Goal: Task Accomplishment & Management: Manage account settings

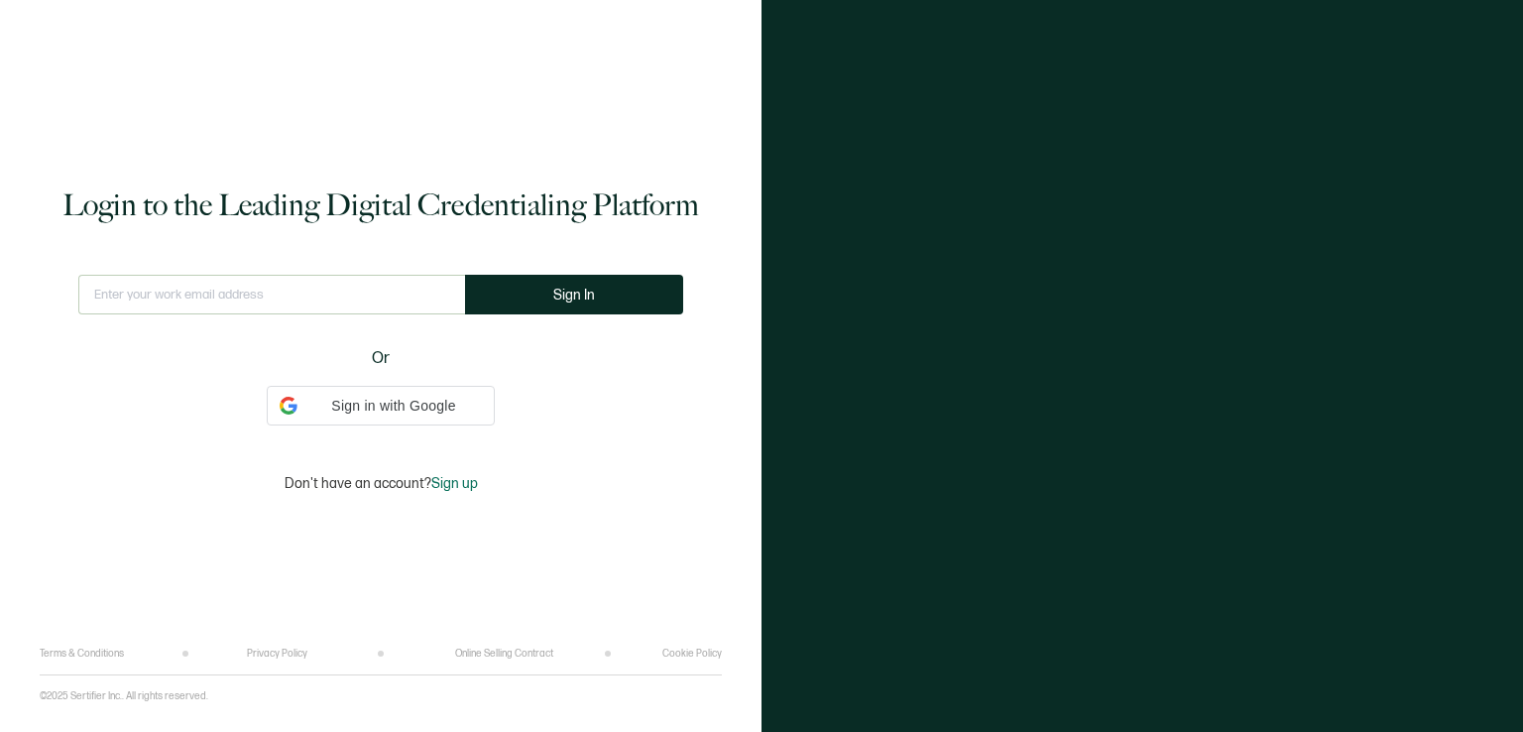
type input "[EMAIL_ADDRESS][DOMAIN_NAME]"
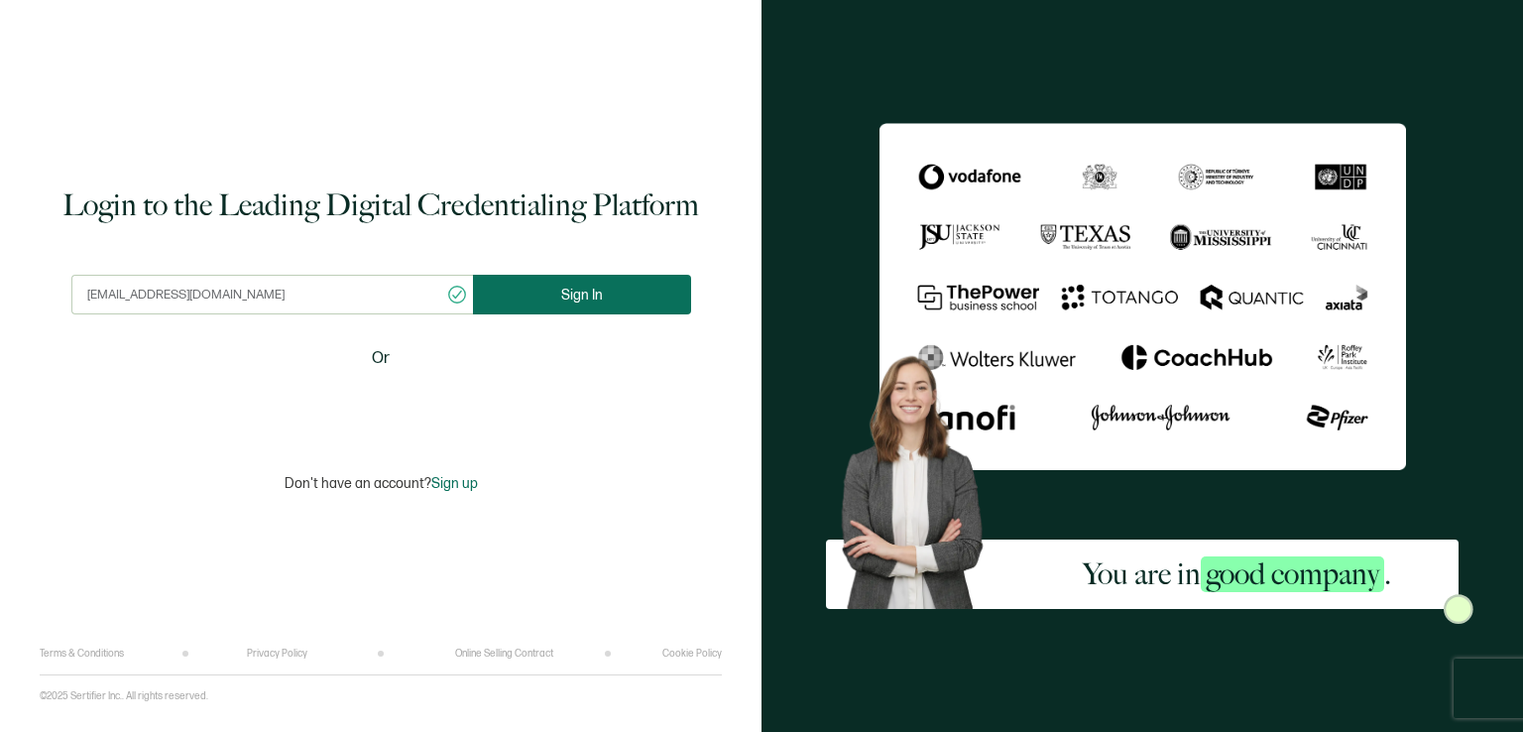
click at [577, 297] on span "Sign In" at bounding box center [582, 295] width 42 height 15
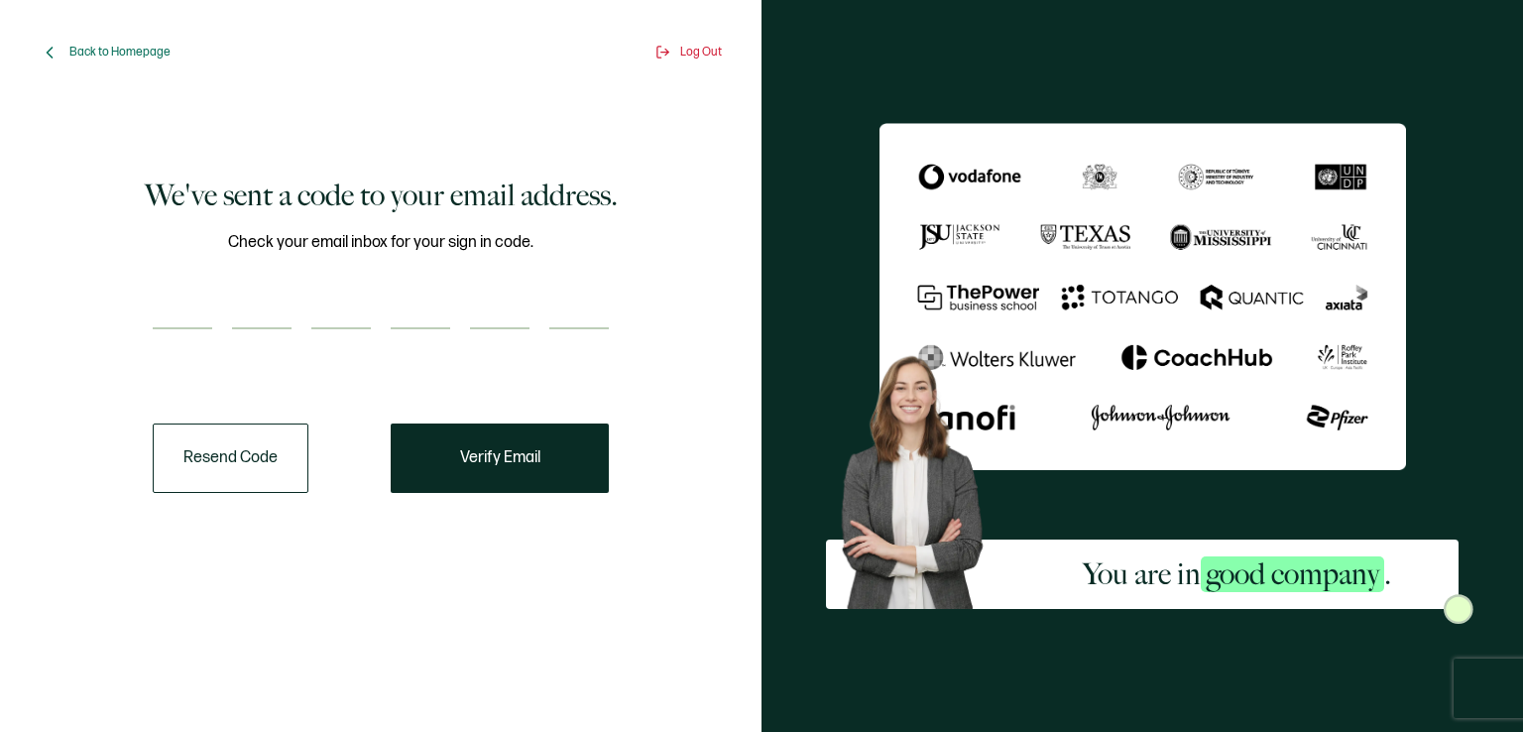
paste input "5"
type input "5"
type input "3"
type input "2"
type input "3"
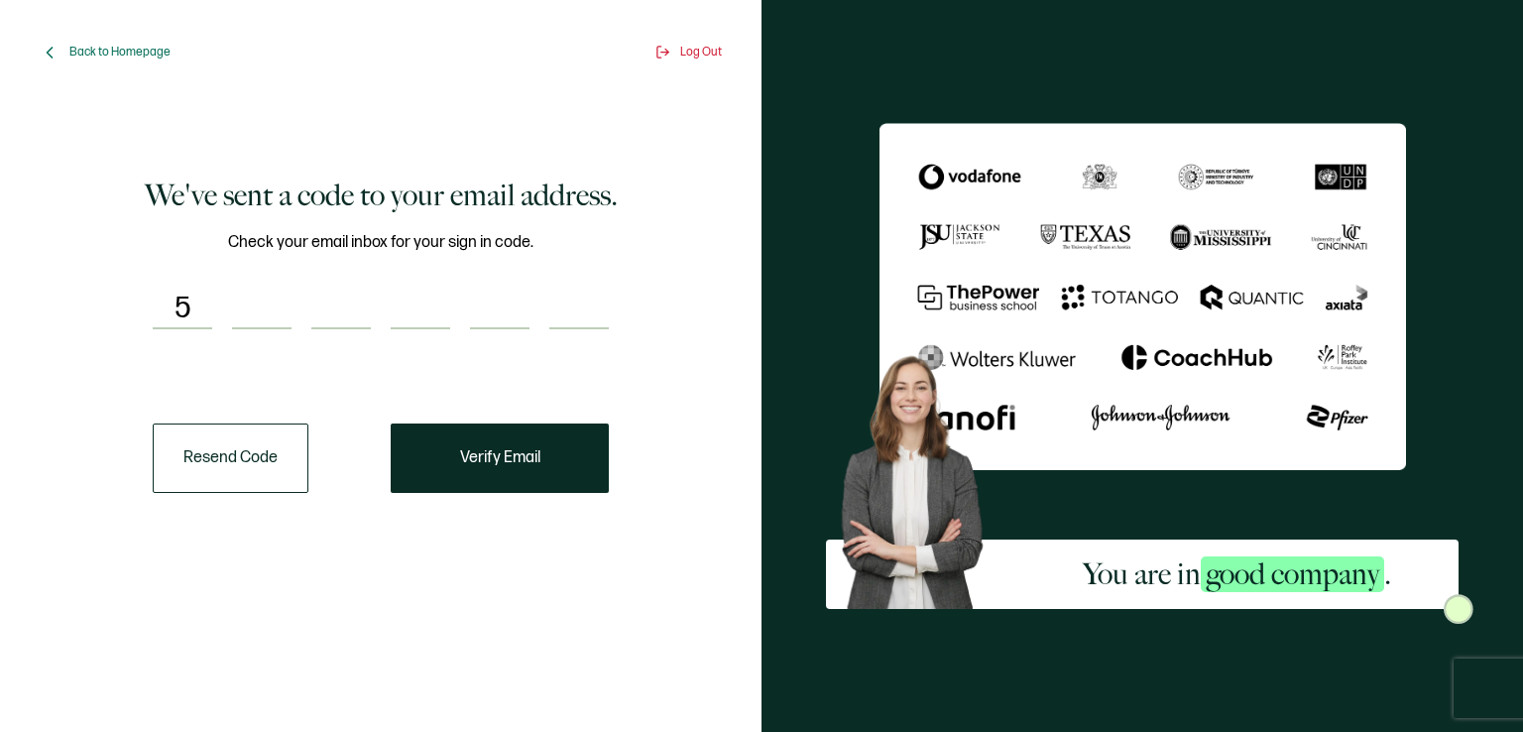
type input "7"
type input "2"
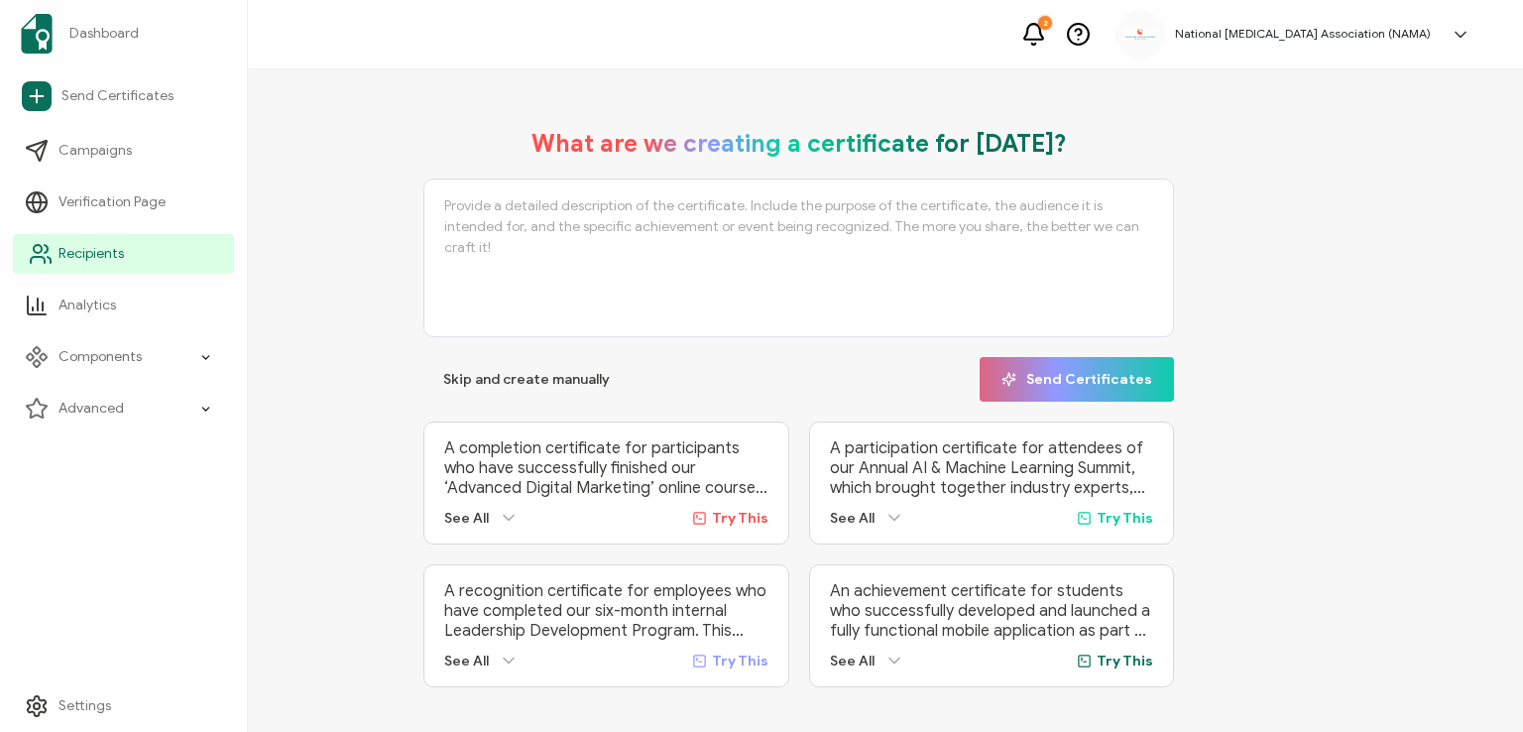
click at [52, 255] on icon at bounding box center [41, 254] width 24 height 24
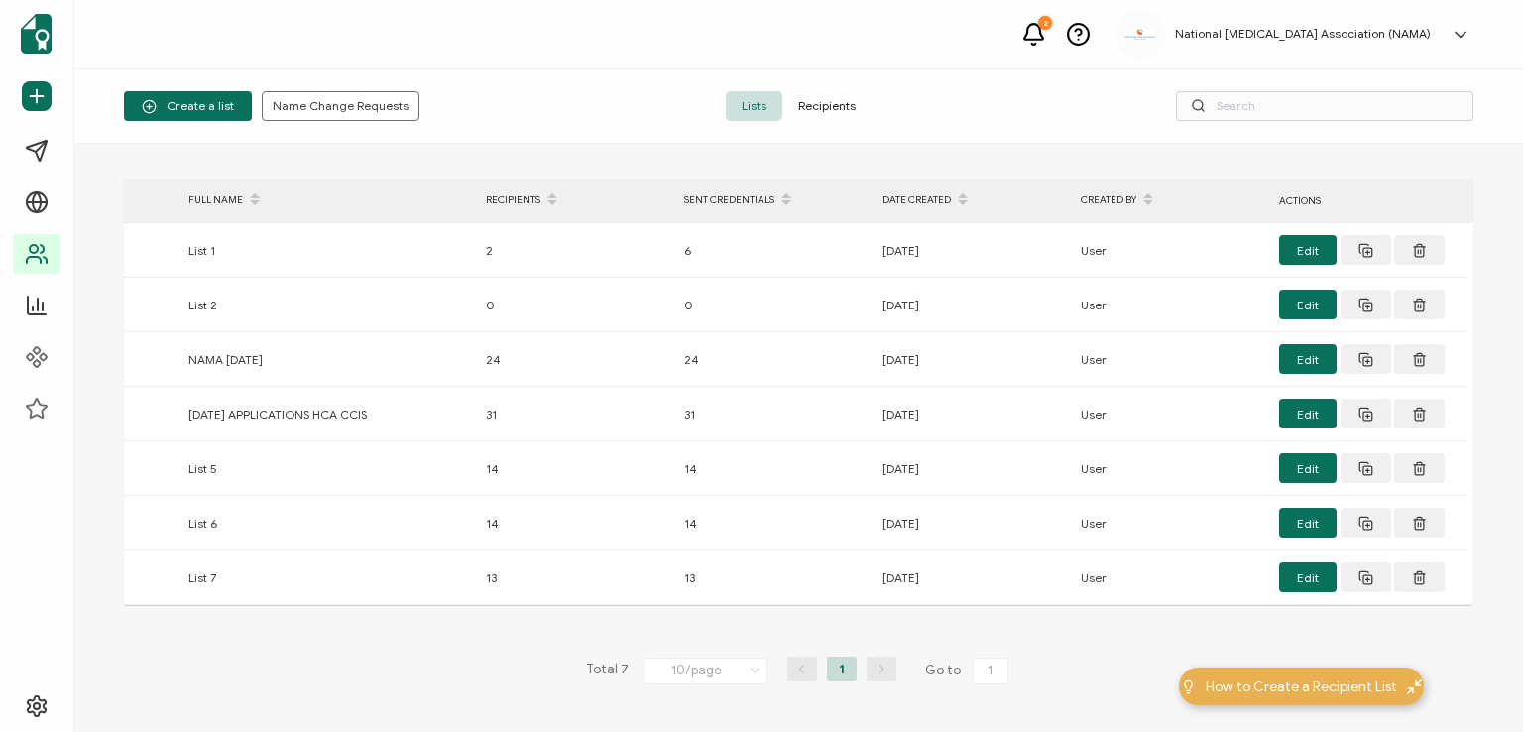
click at [819, 108] on span "Recipients" at bounding box center [826, 106] width 89 height 30
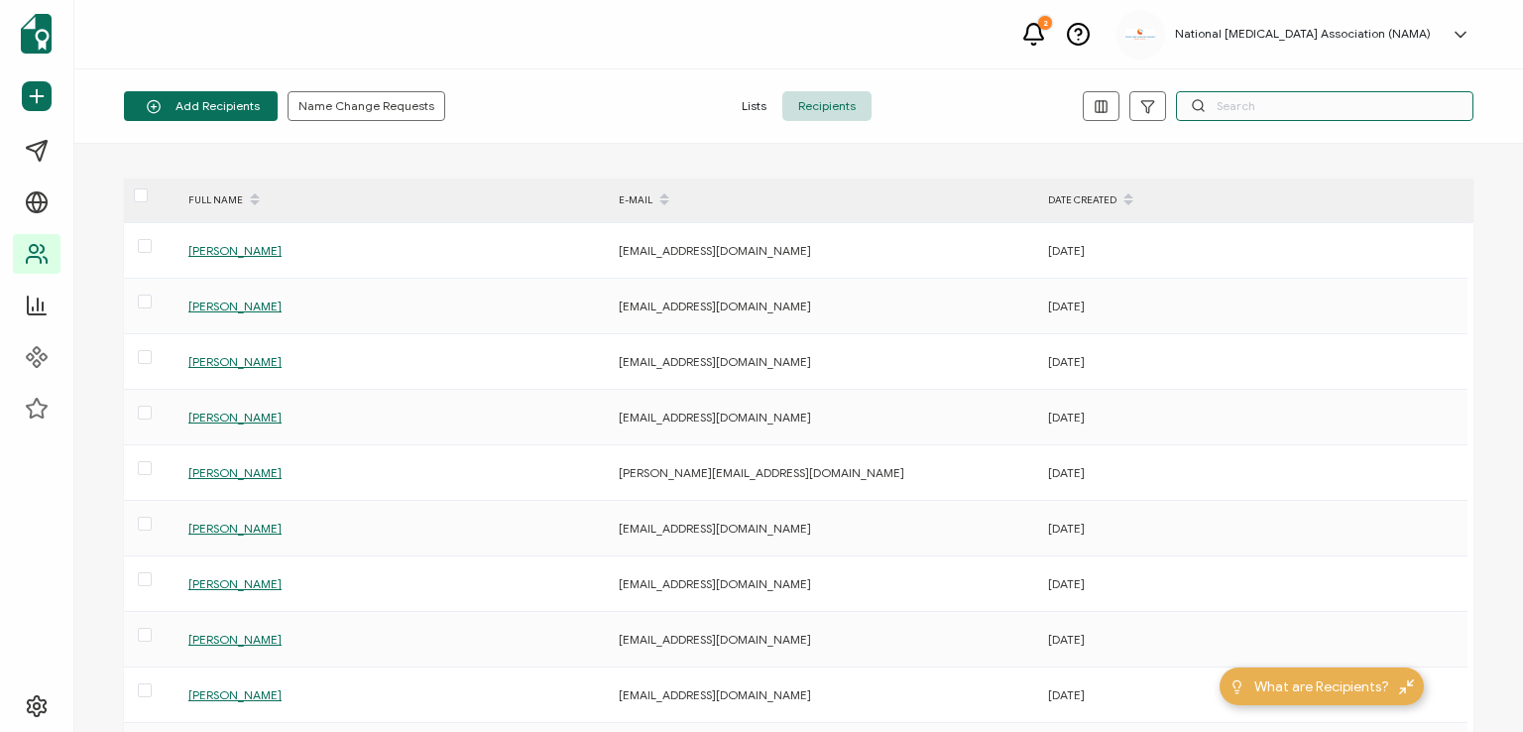
click at [1265, 110] on input "text" at bounding box center [1324, 106] width 297 height 30
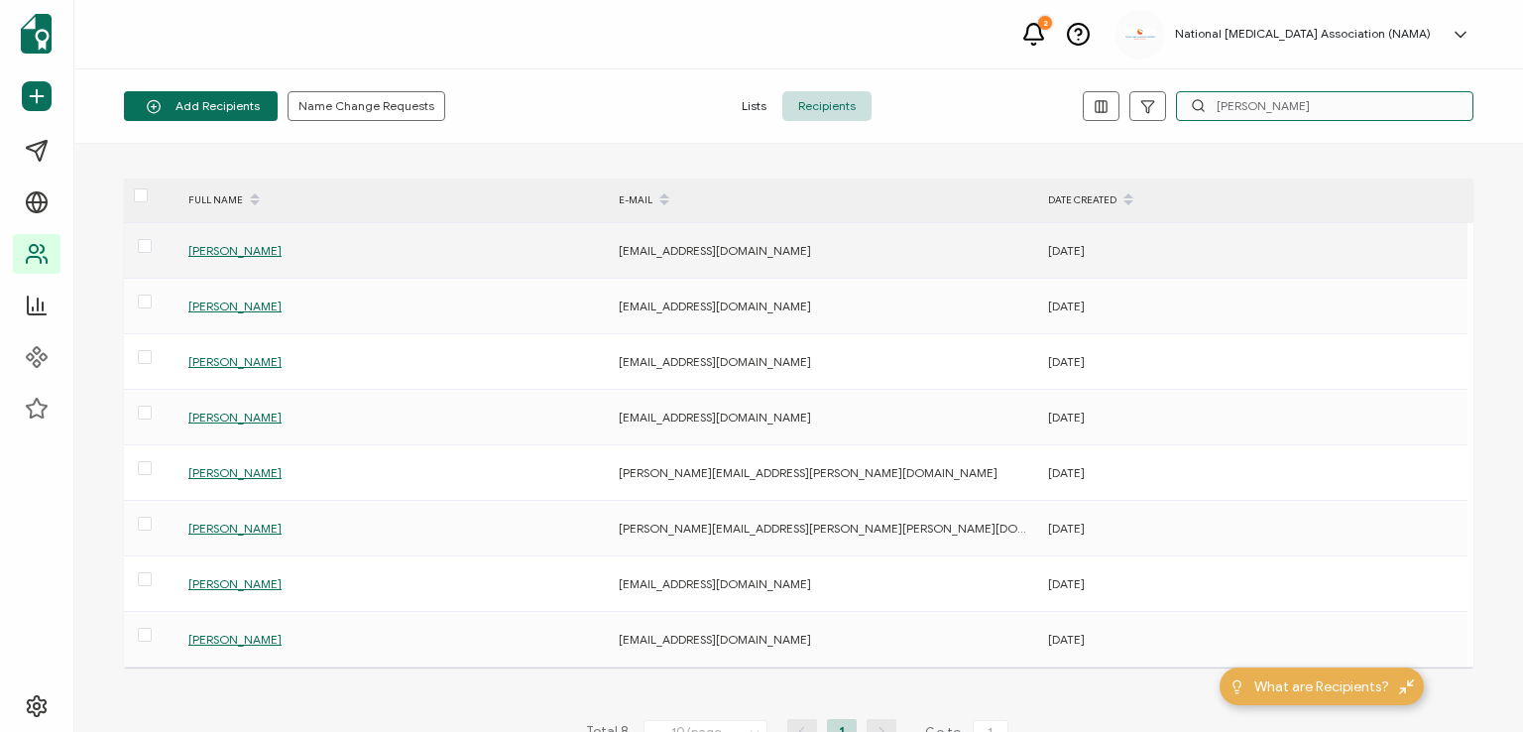
type input "[PERSON_NAME]"
click at [272, 246] on span "[PERSON_NAME]" at bounding box center [234, 250] width 93 height 15
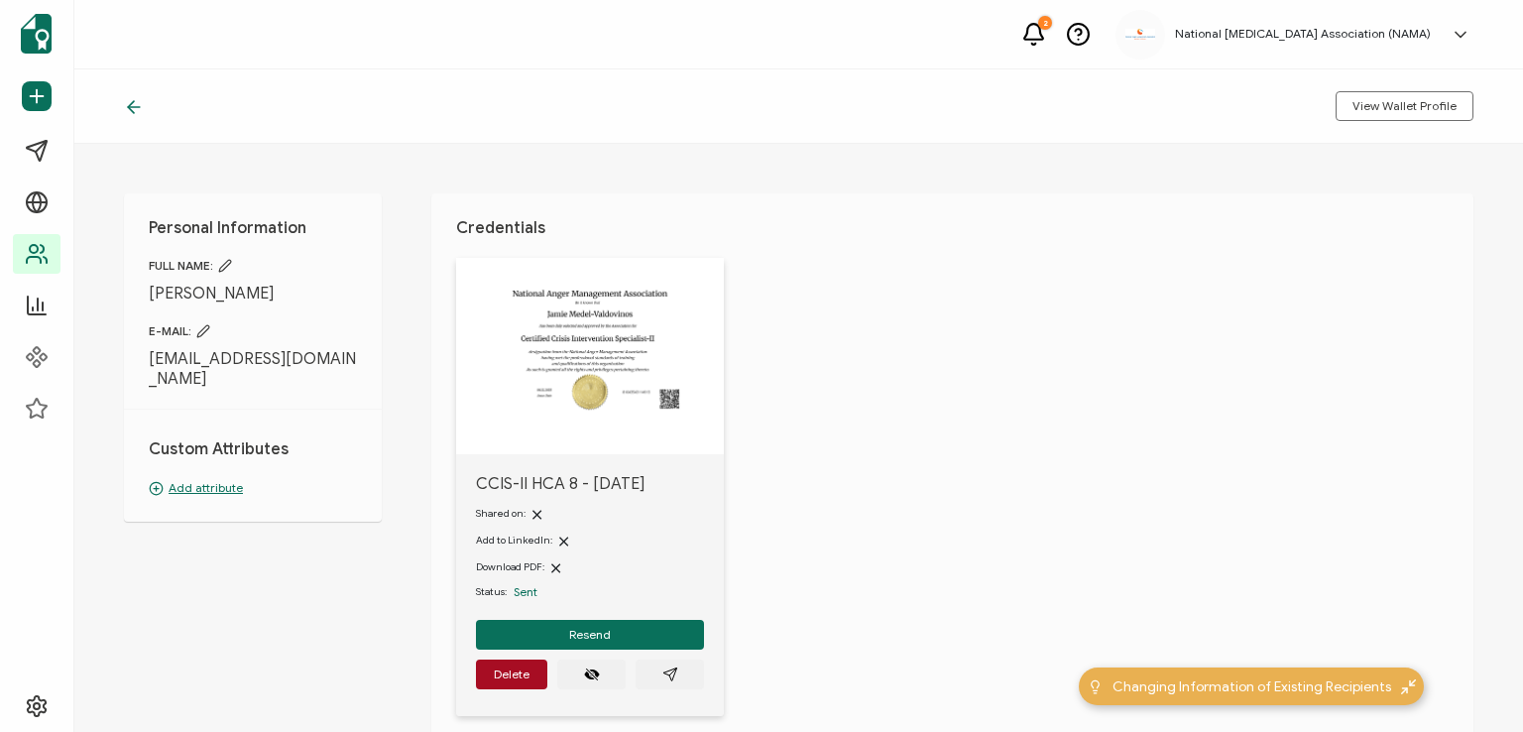
click at [206, 329] on icon at bounding box center [203, 331] width 14 height 14
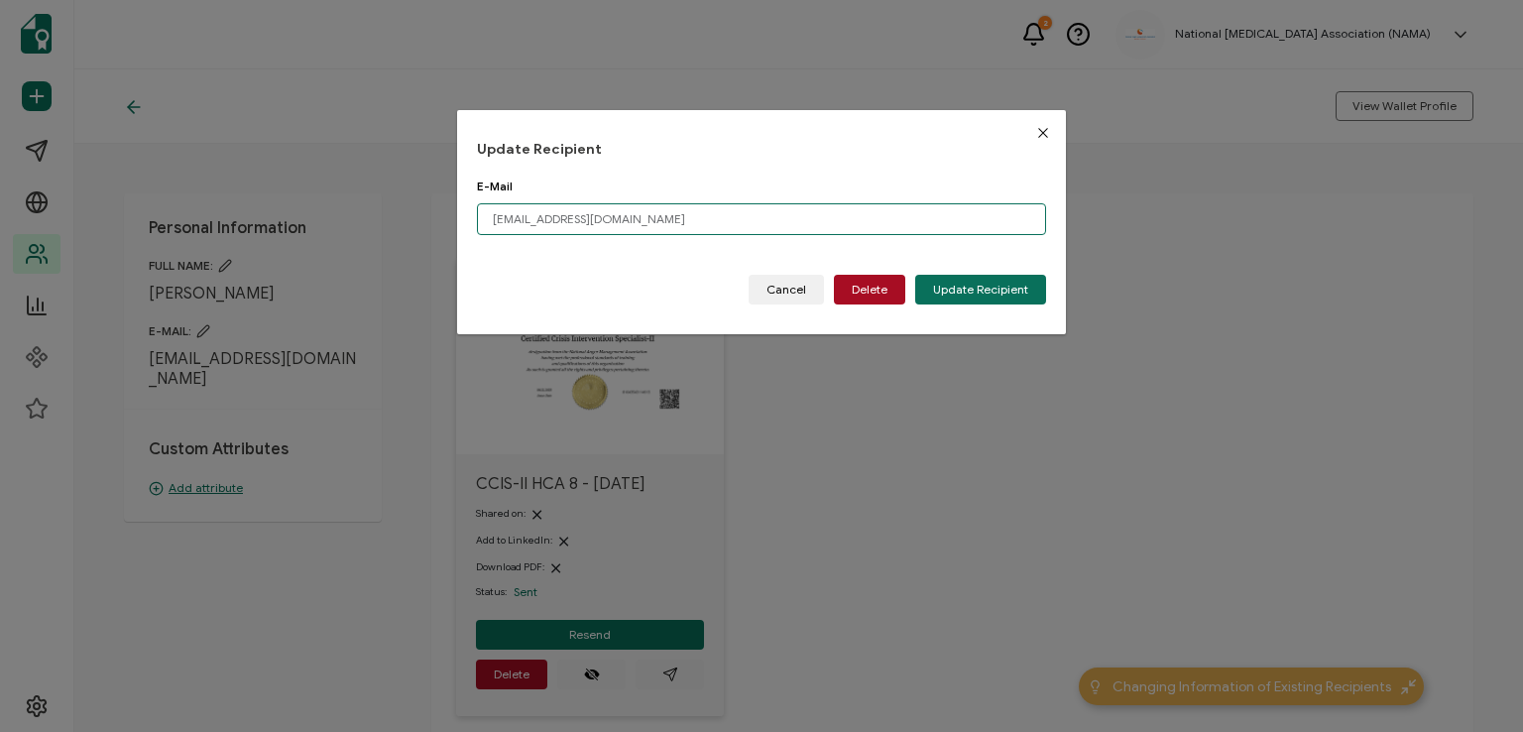
click at [647, 221] on input "[EMAIL_ADDRESS][DOMAIN_NAME]" at bounding box center [761, 219] width 569 height 32
type input "j"
paste input "[EMAIL_ADDRESS][DOMAIN_NAME]"
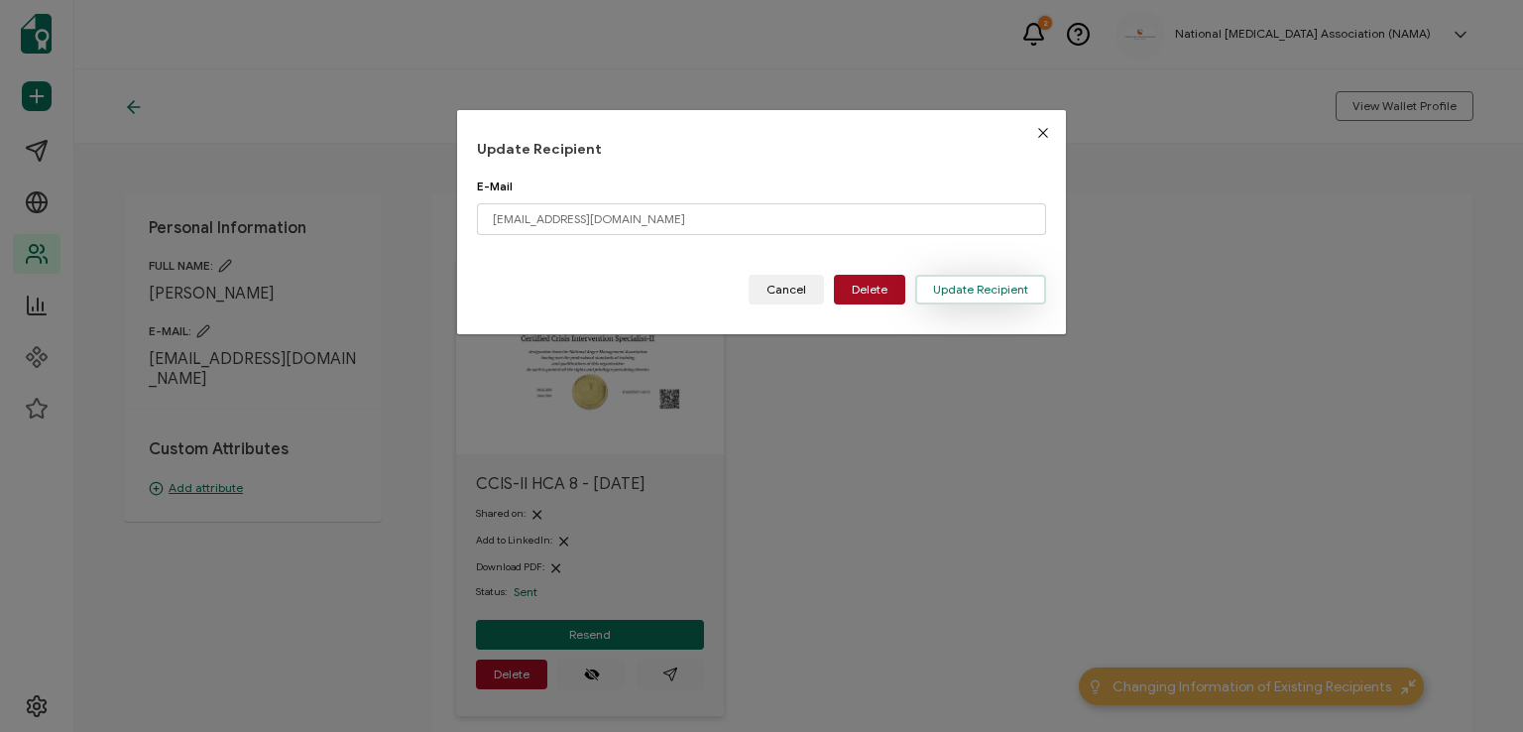
click at [958, 290] on span "Update Recipient" at bounding box center [980, 290] width 95 height 12
type input "[EMAIL_ADDRESS][DOMAIN_NAME]"
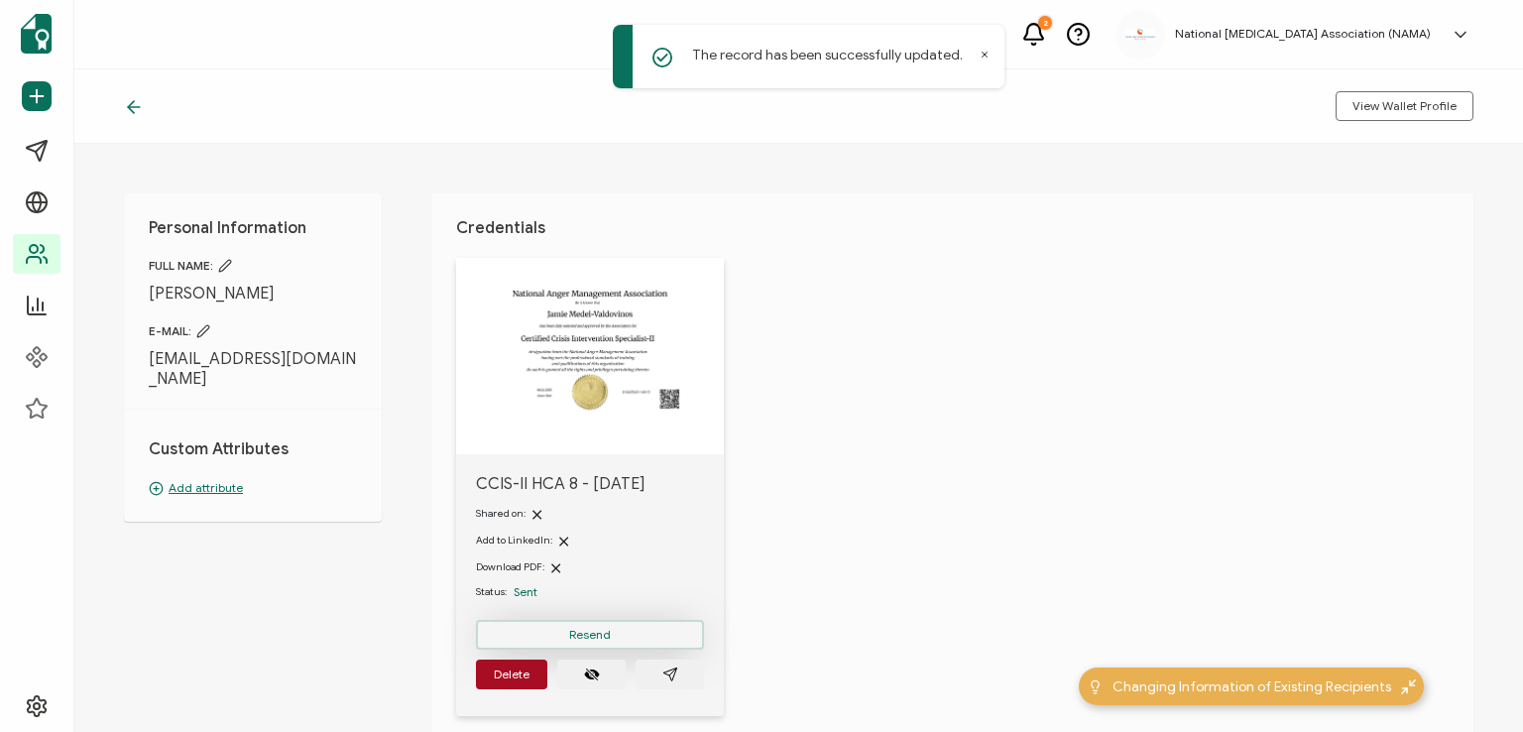
click at [588, 633] on span "Resend" at bounding box center [590, 635] width 42 height 12
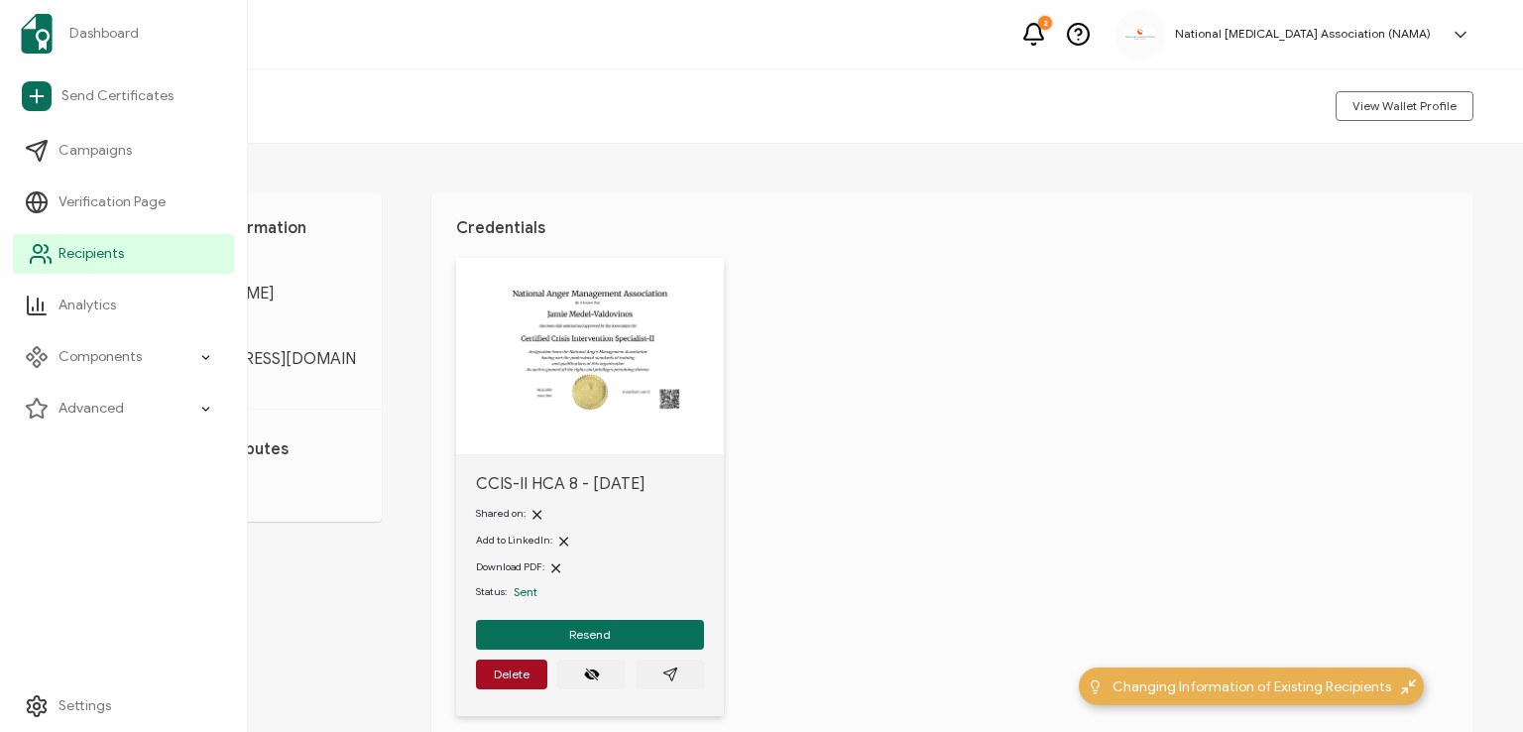
click at [69, 251] on span "Recipients" at bounding box center [90, 254] width 65 height 20
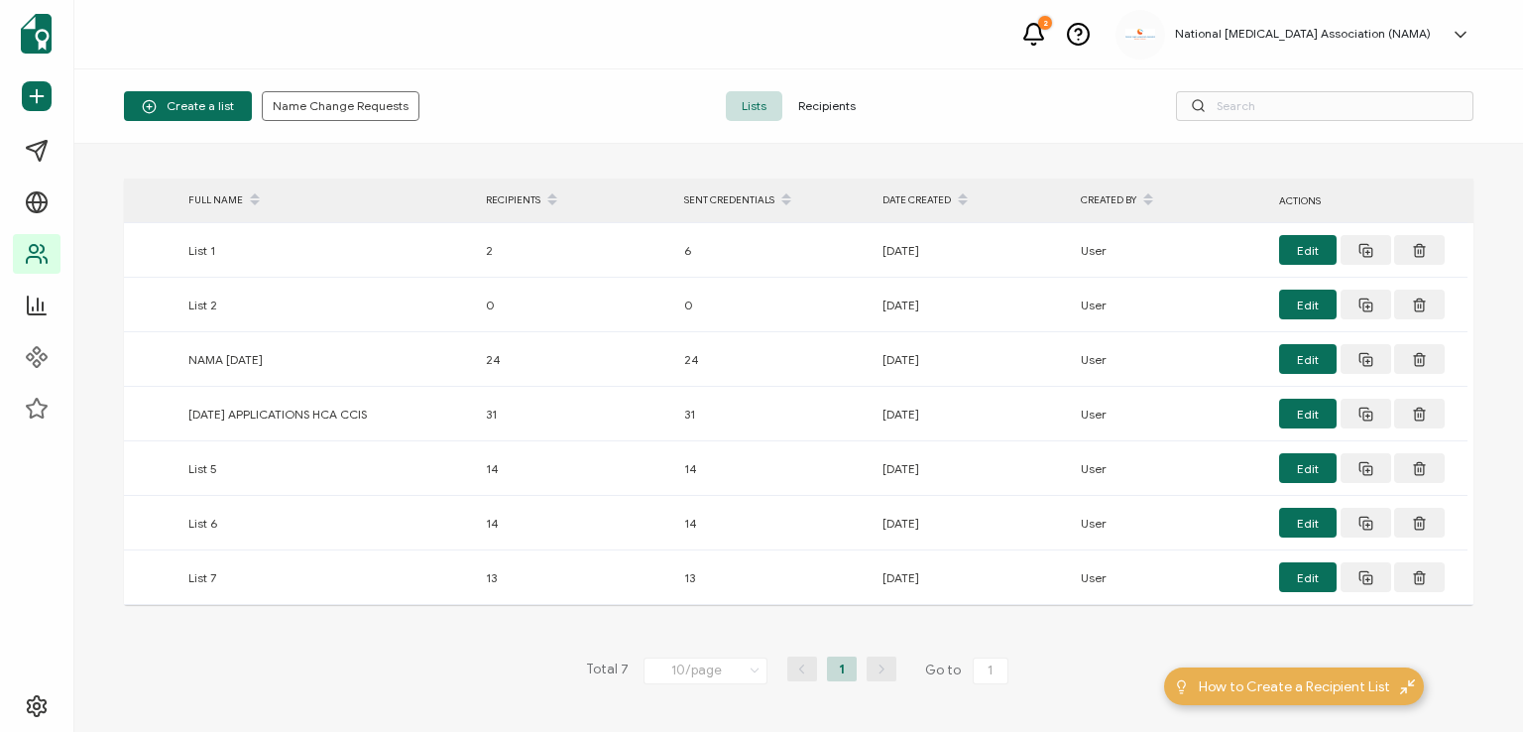
click at [825, 104] on span "Recipients" at bounding box center [826, 106] width 89 height 30
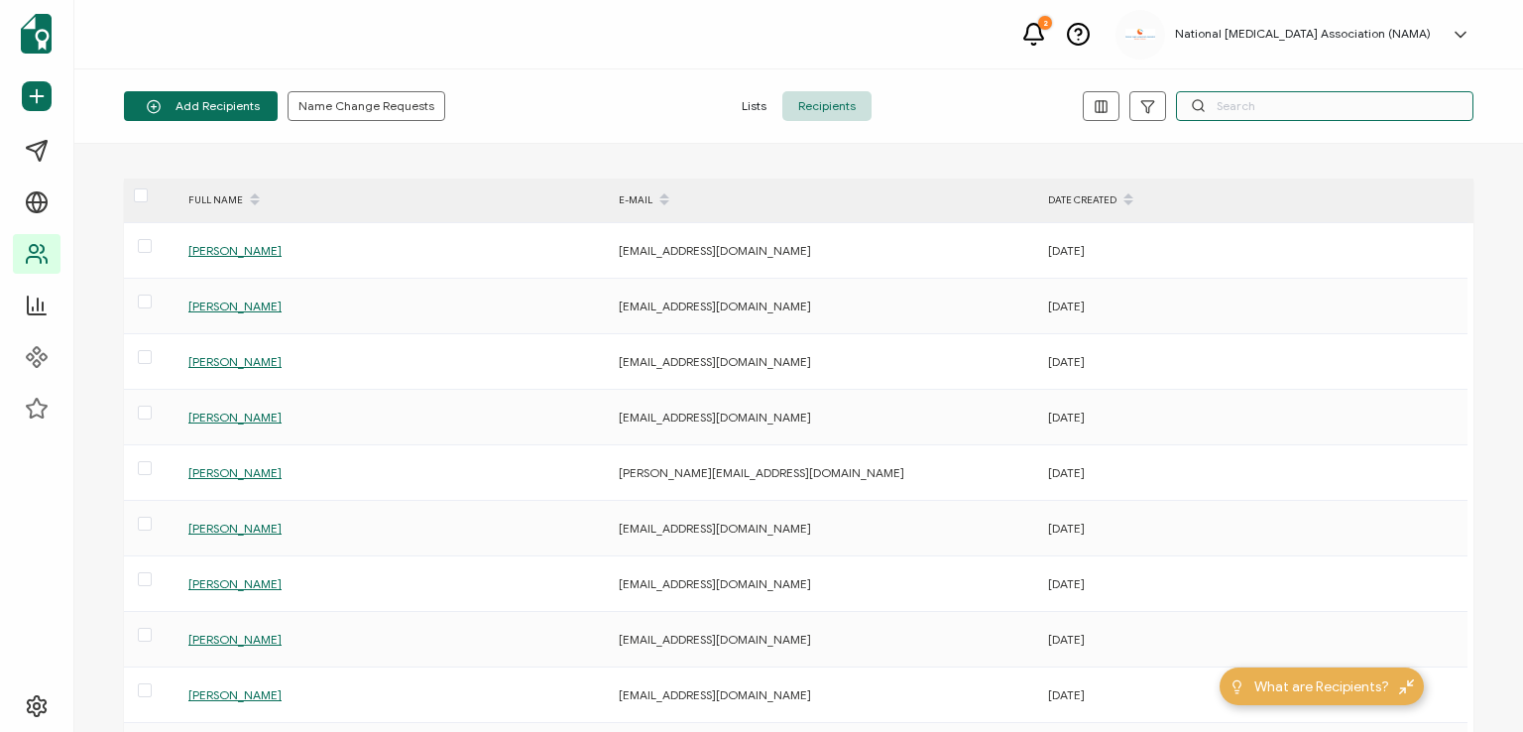
paste input "[PERSON_NAME]"
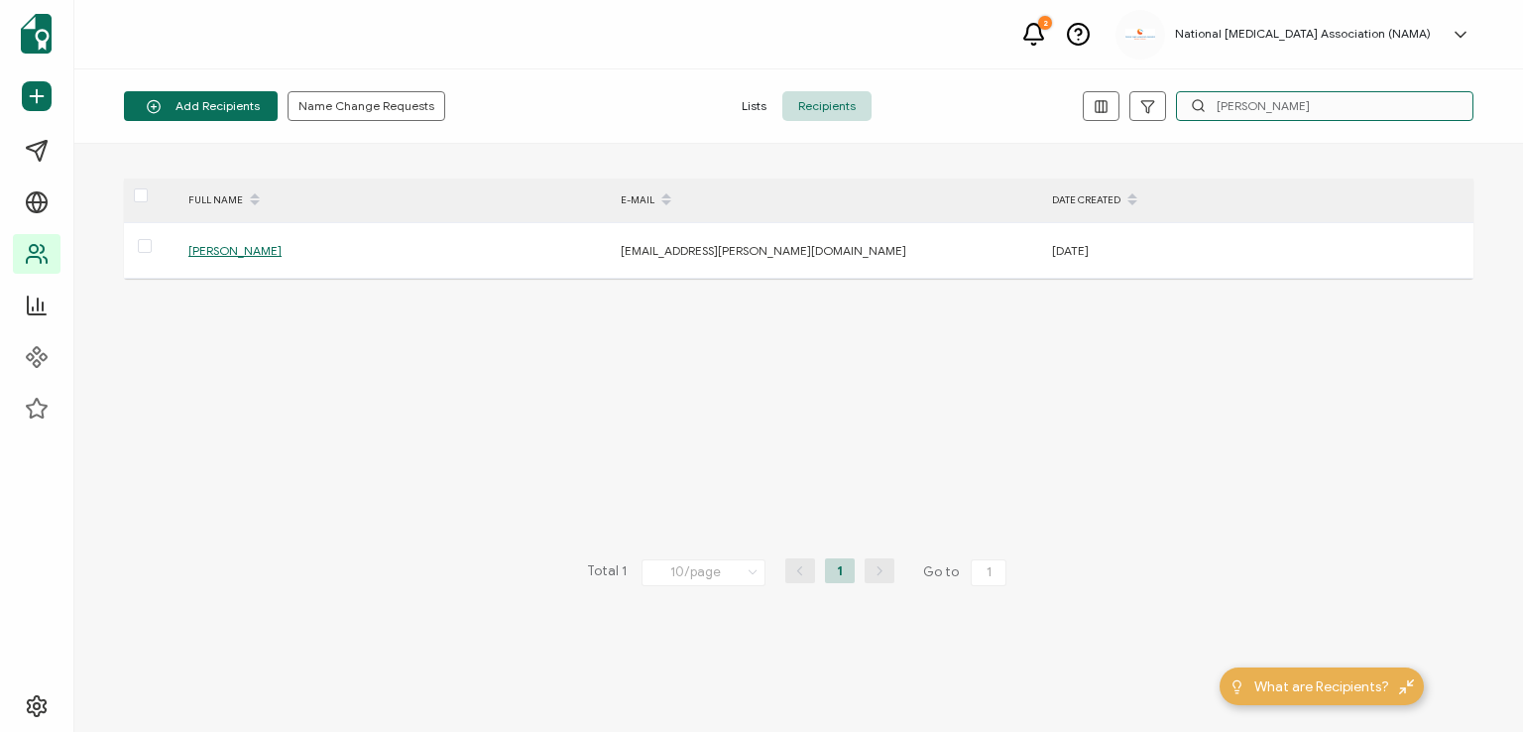
type input "[PERSON_NAME]"
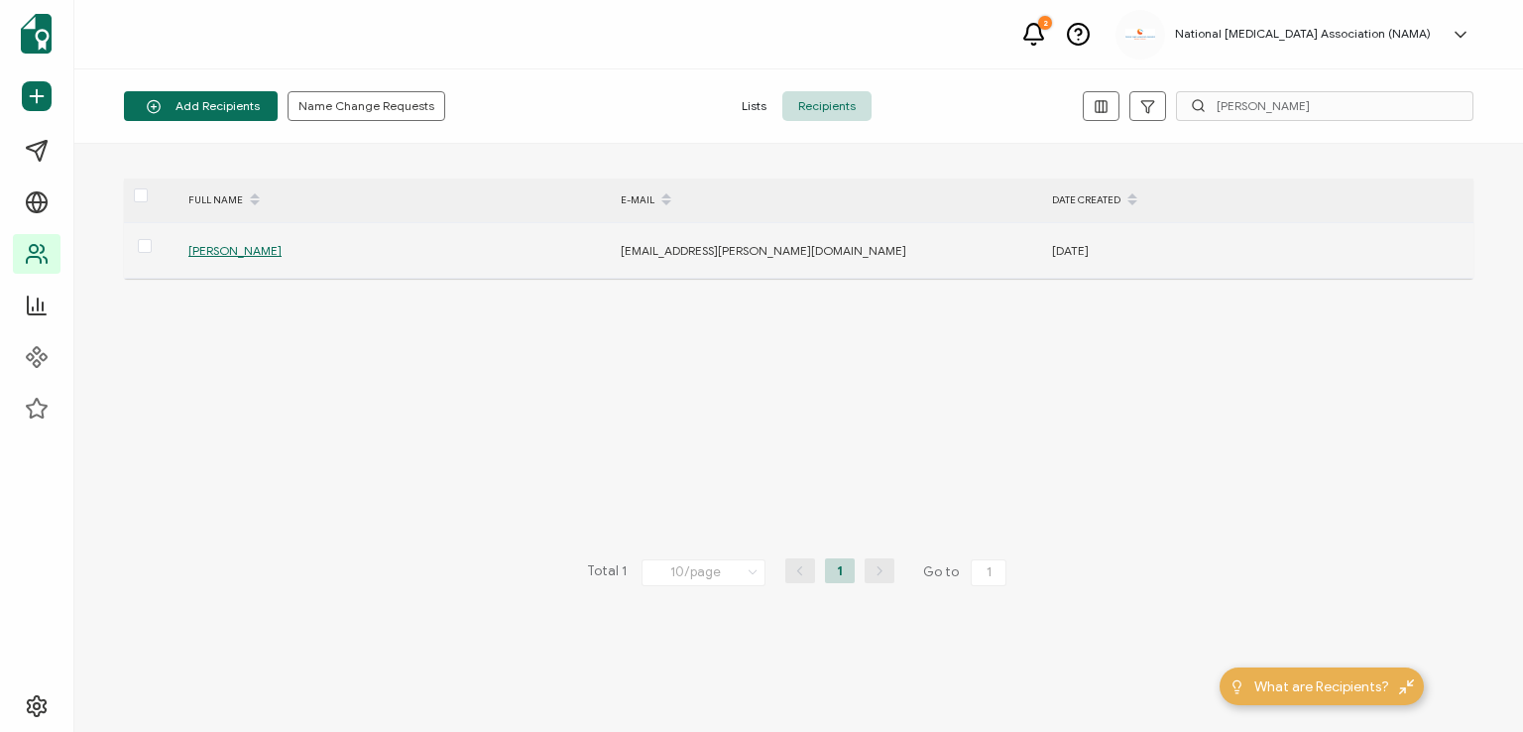
click at [215, 248] on span "[PERSON_NAME]" at bounding box center [234, 250] width 93 height 15
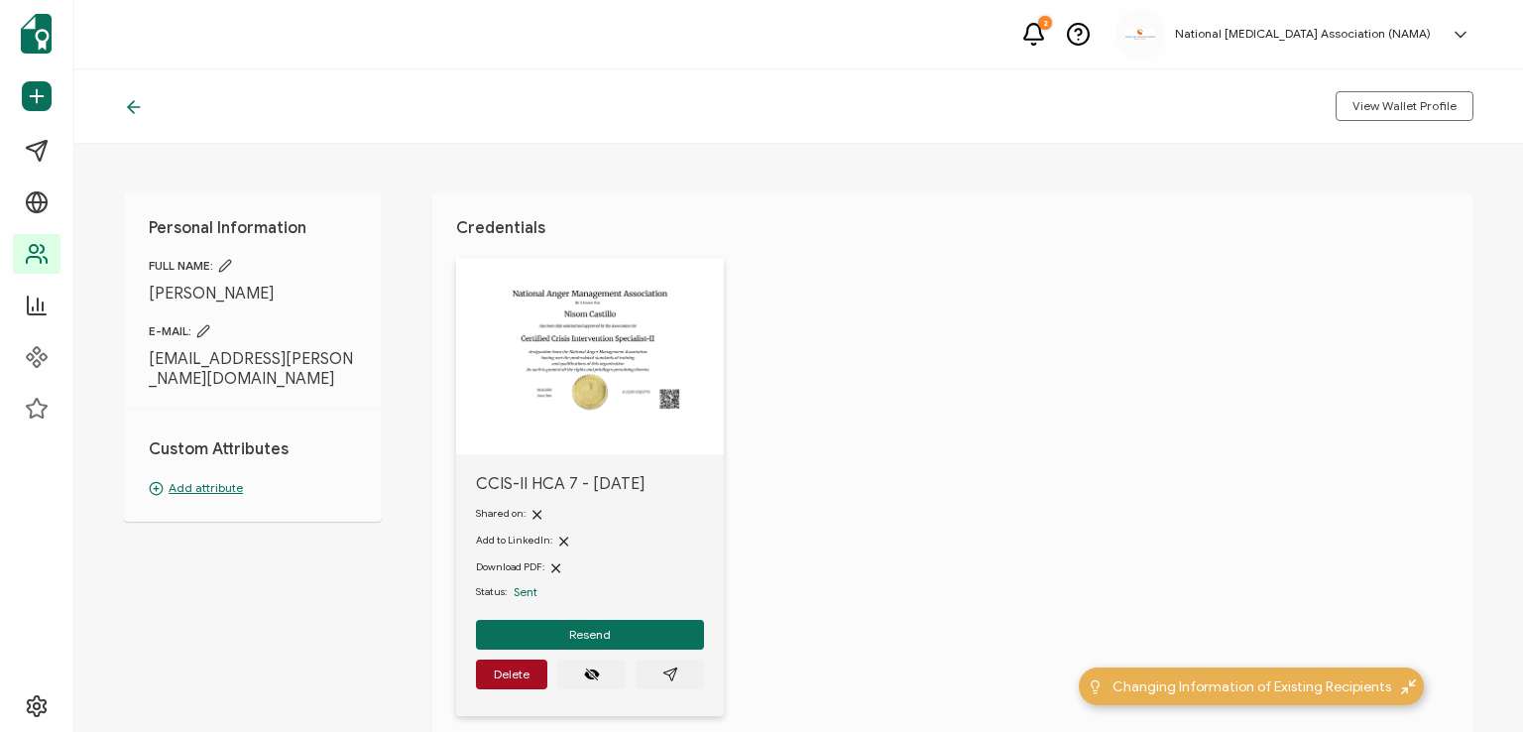
click at [209, 325] on icon at bounding box center [203, 331] width 12 height 12
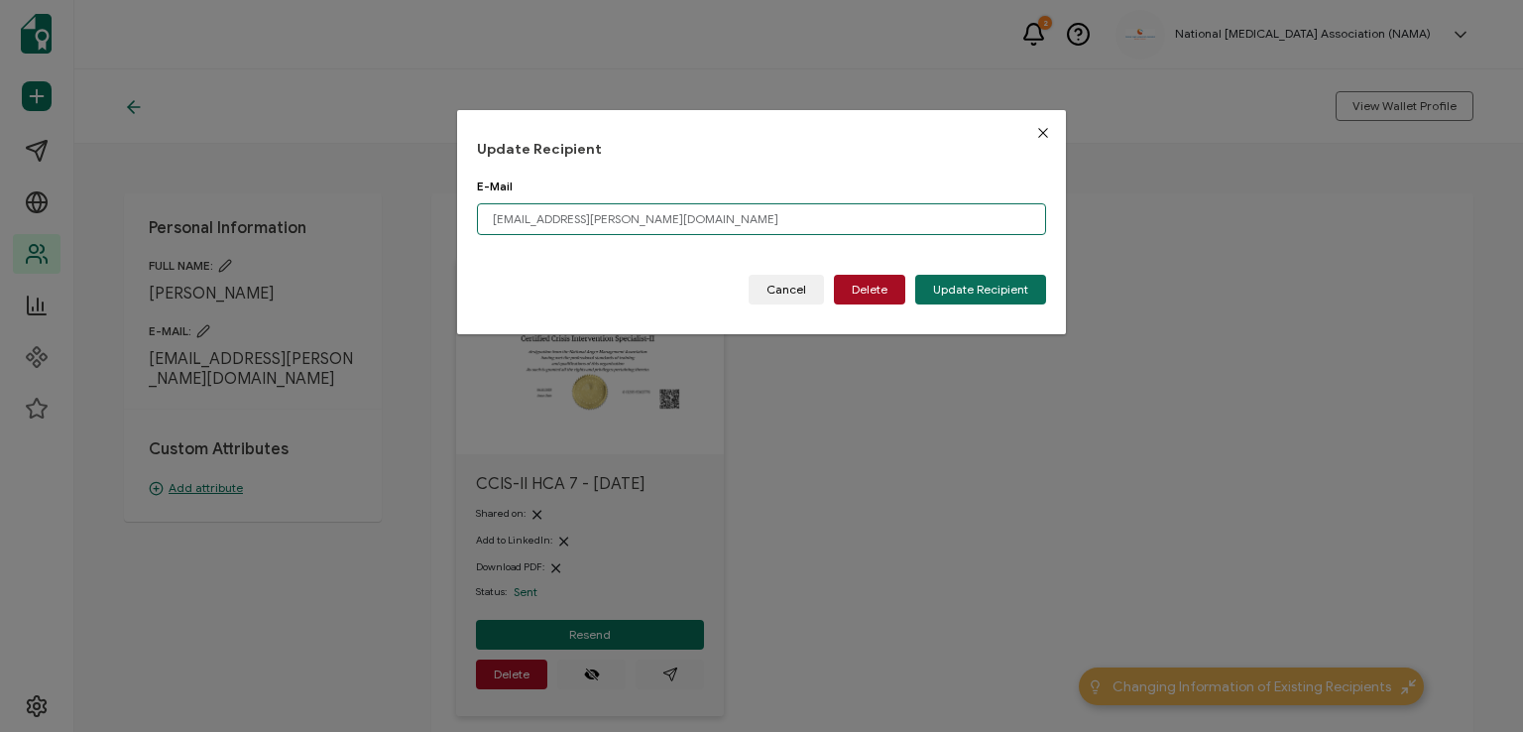
drag, startPoint x: 639, startPoint y: 216, endPoint x: 350, endPoint y: 254, distance: 291.9
click at [350, 254] on div "Update Recipient E-Mail [EMAIL_ADDRESS][PERSON_NAME][DOMAIN_NAME] Please enter …" at bounding box center [761, 366] width 1523 height 732
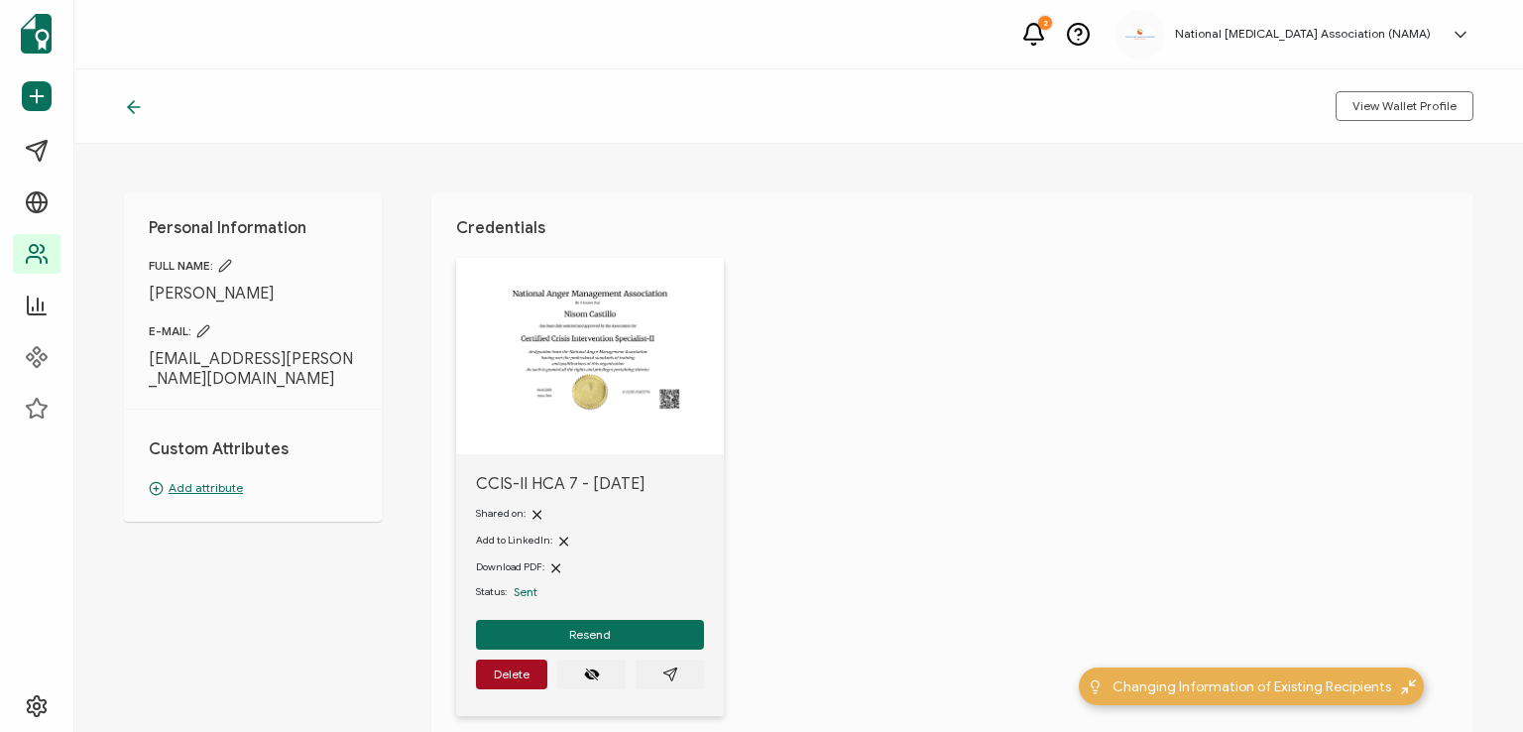
click at [198, 330] on icon at bounding box center [203, 331] width 14 height 14
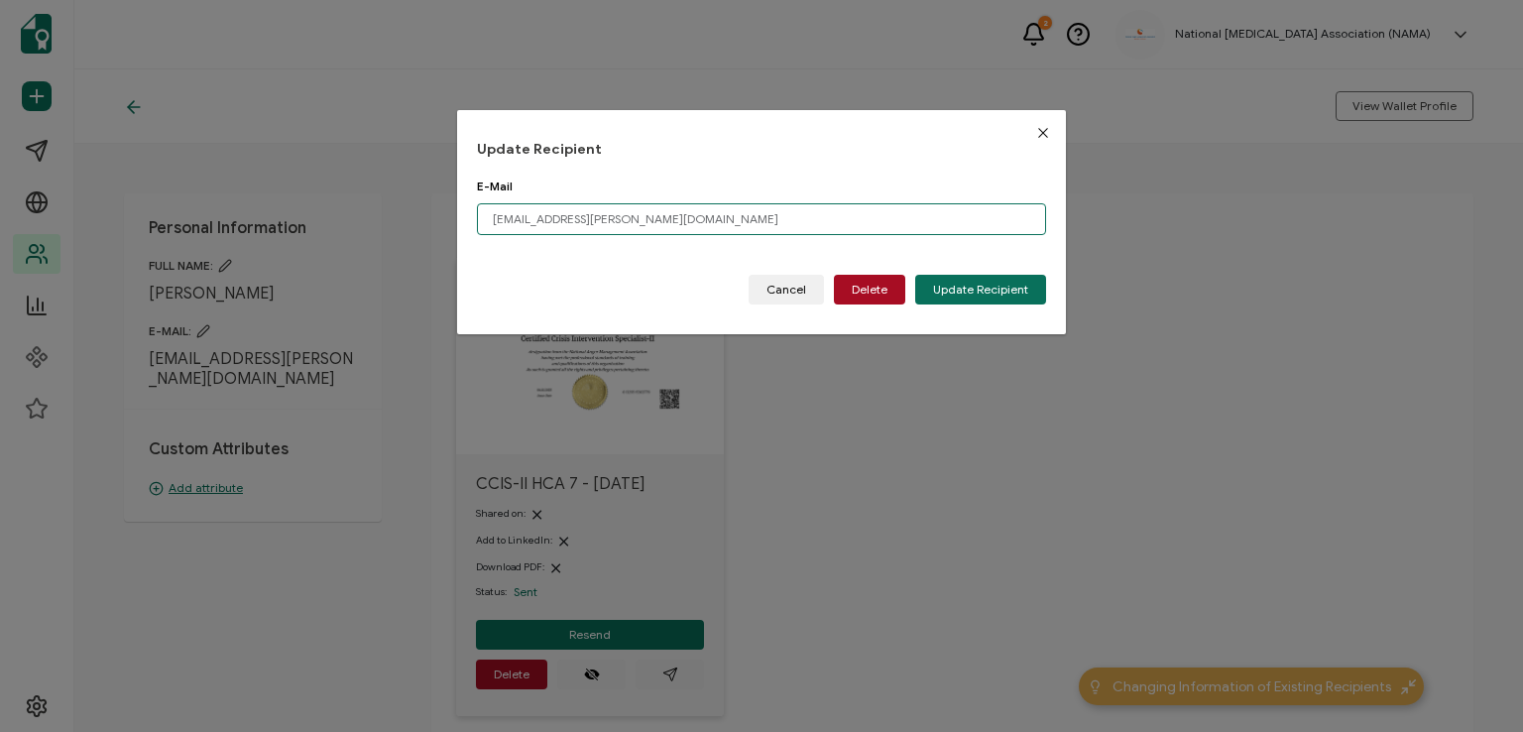
click at [657, 220] on input "[EMAIL_ADDRESS][PERSON_NAME][DOMAIN_NAME]" at bounding box center [761, 219] width 569 height 32
type input "n"
paste input "[EMAIL_ADDRESS][DOMAIN_NAME]"
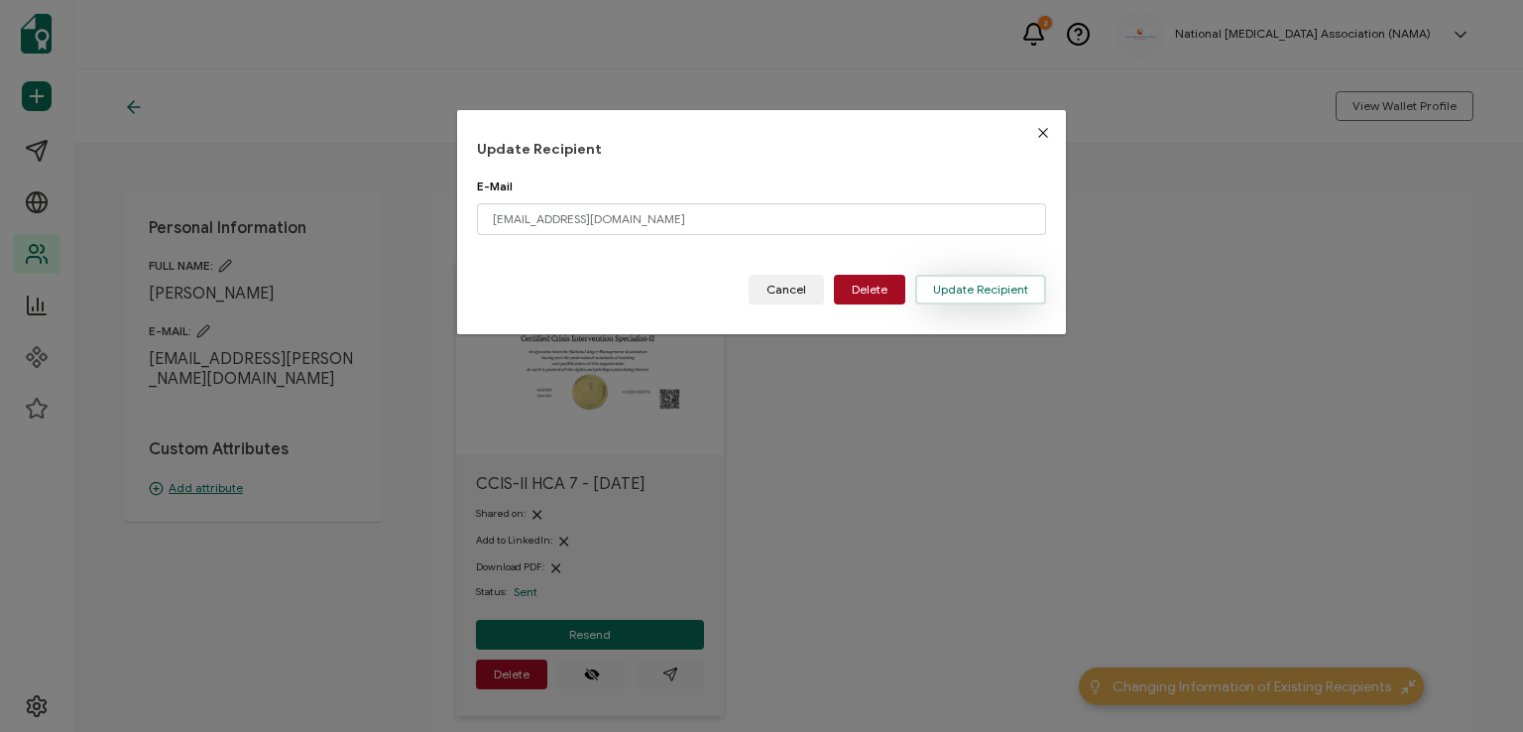
click at [941, 289] on span "Update Recipient" at bounding box center [980, 290] width 95 height 12
type input "[EMAIL_ADDRESS][PERSON_NAME][DOMAIN_NAME]"
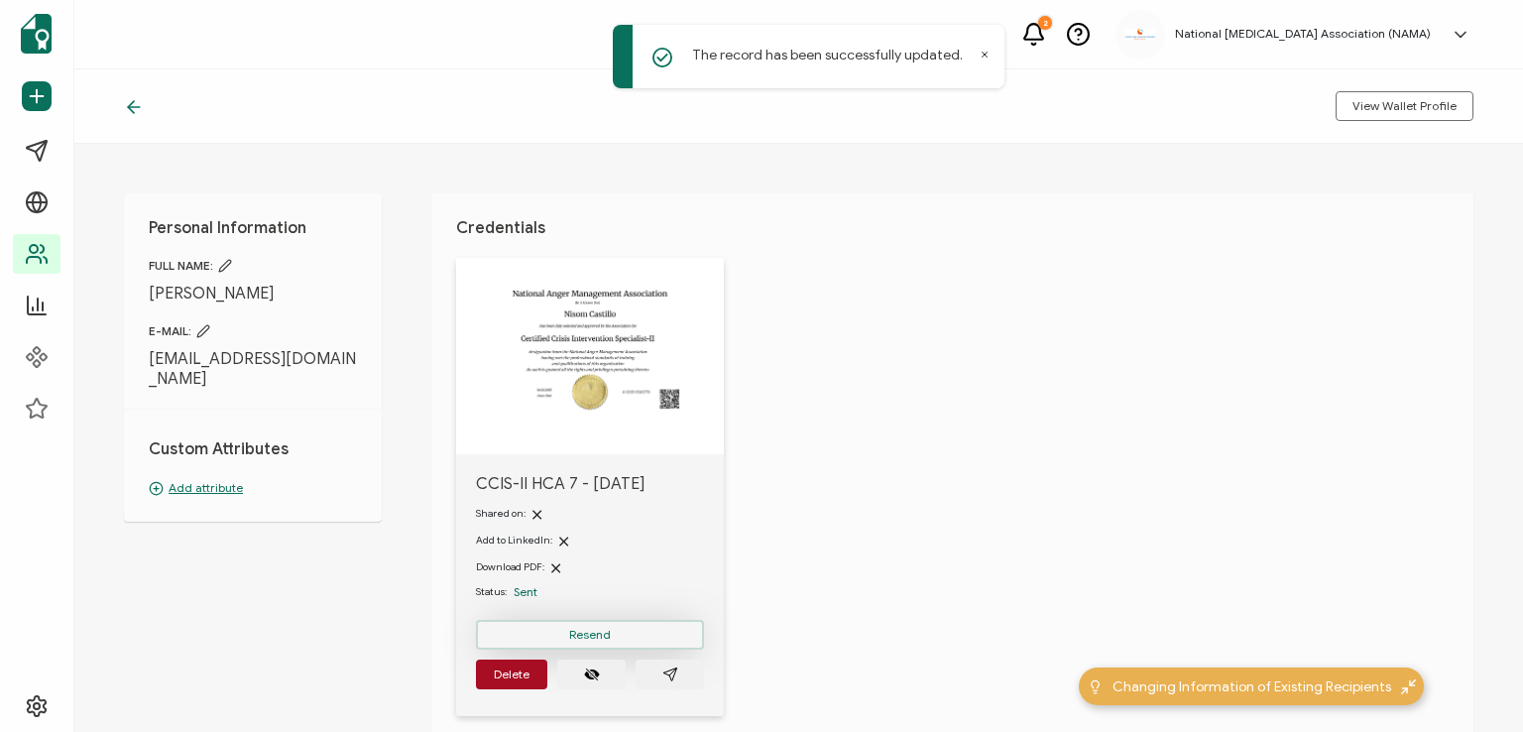
click at [575, 639] on span "Resend" at bounding box center [590, 635] width 42 height 12
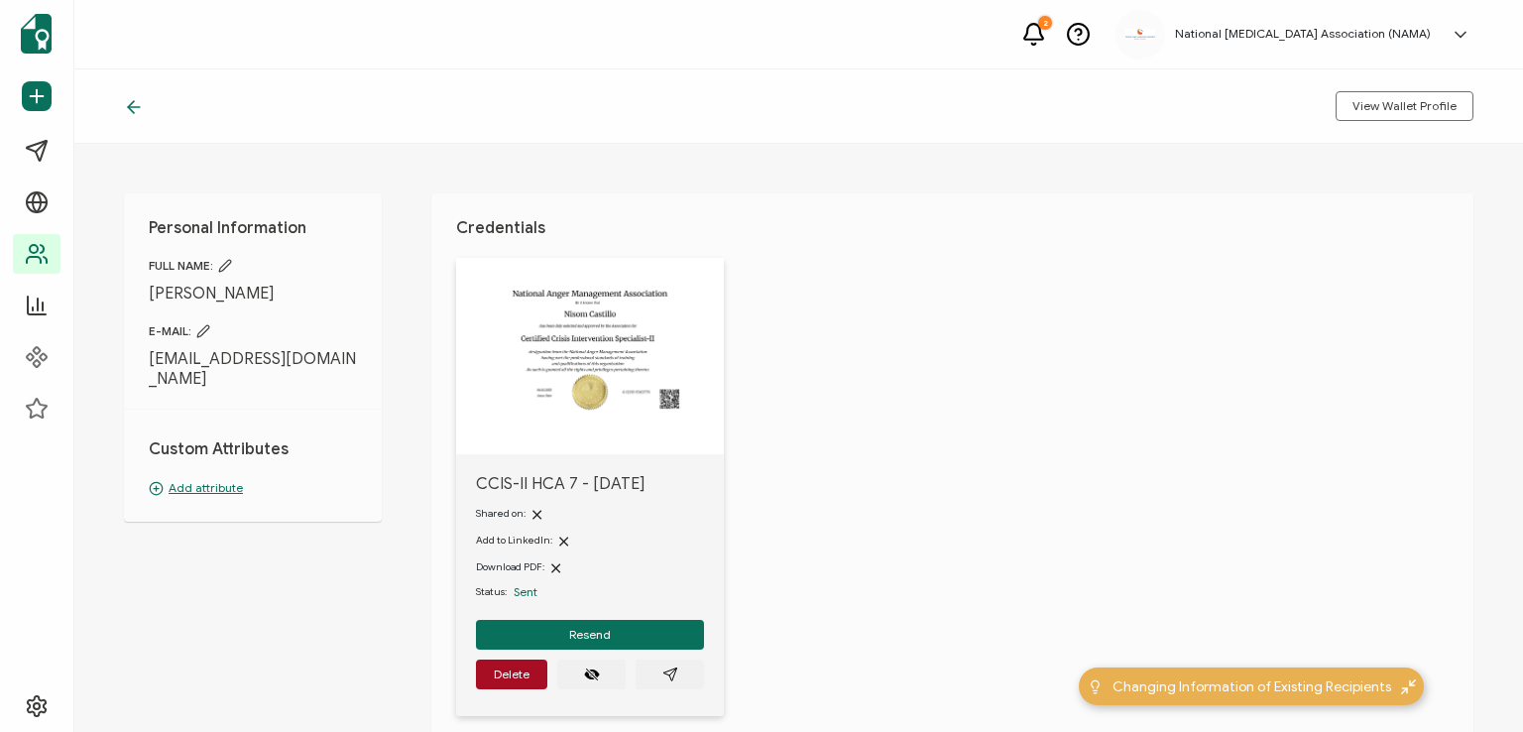
click at [129, 94] on div "View Wallet Profile" at bounding box center [798, 106] width 1449 height 74
click at [129, 108] on icon at bounding box center [131, 107] width 6 height 12
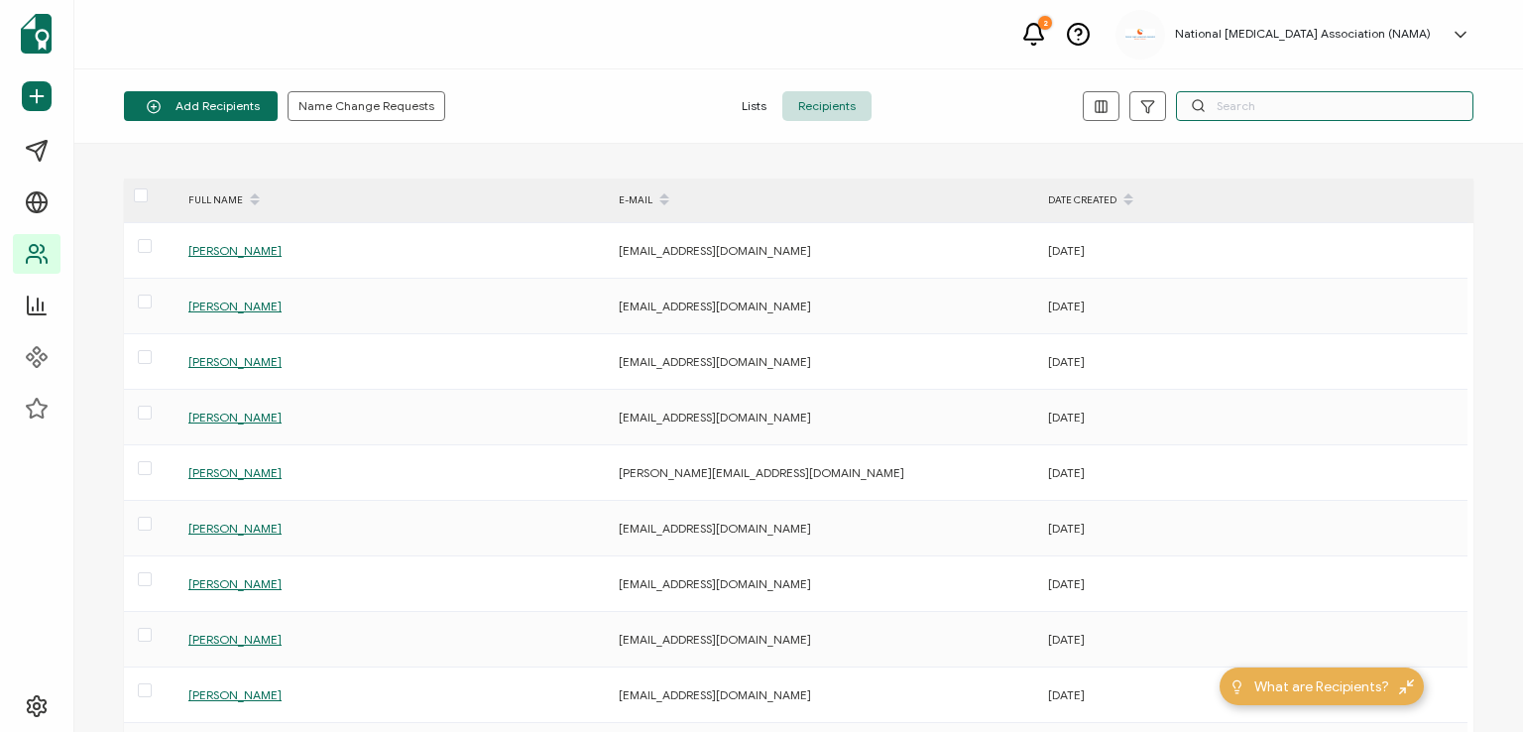
click at [1239, 104] on input "text" at bounding box center [1324, 106] width 297 height 30
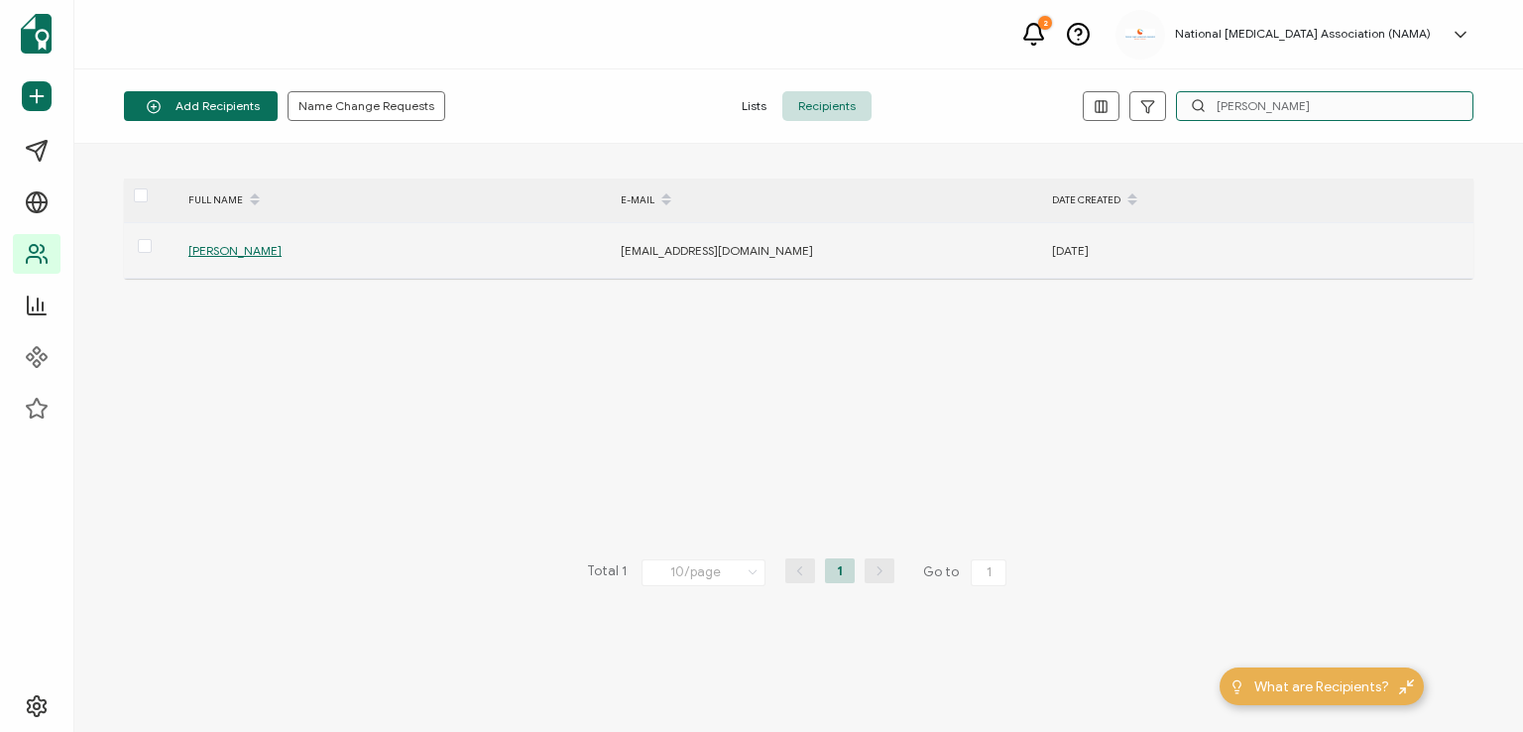
type input "[PERSON_NAME]"
click at [214, 244] on span "[PERSON_NAME]" at bounding box center [234, 250] width 93 height 15
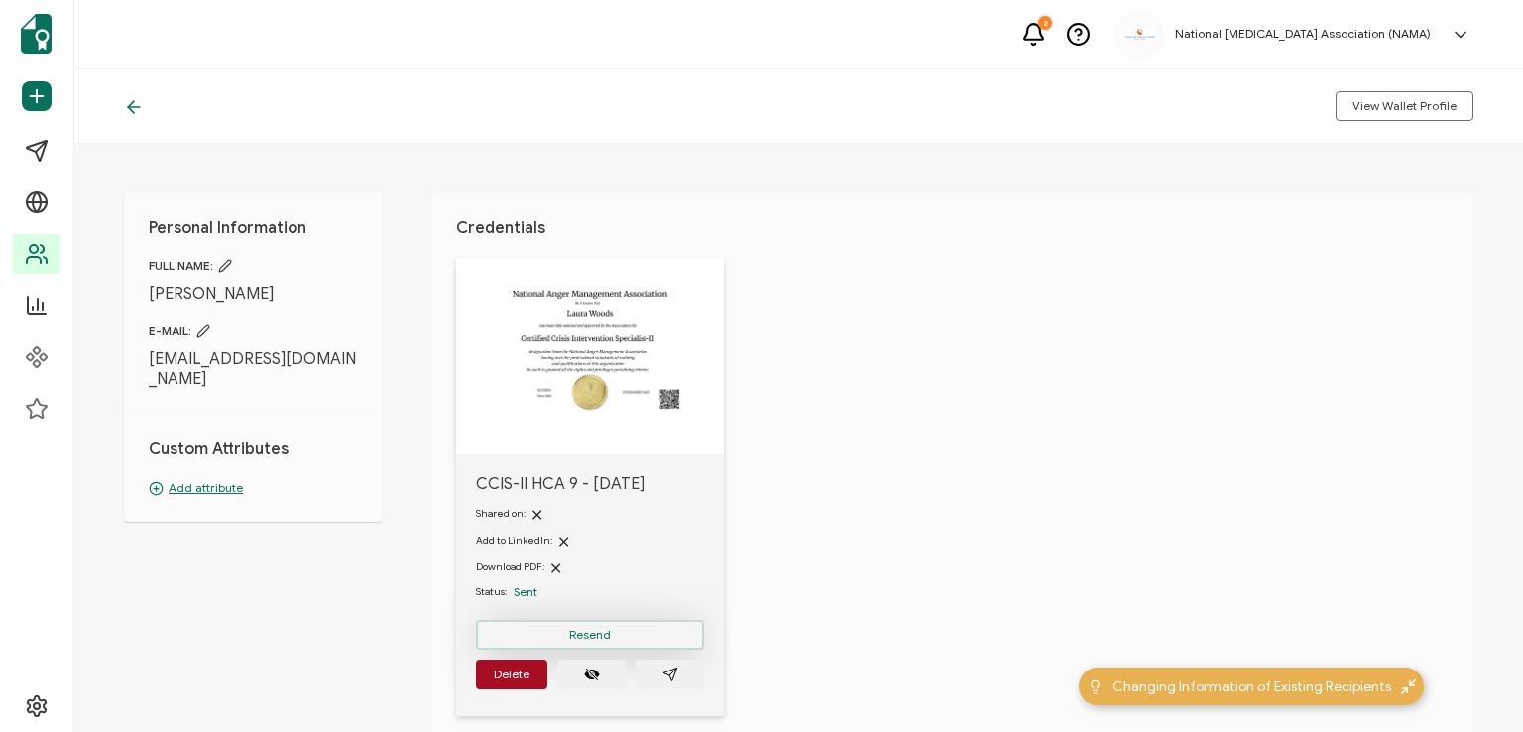
click at [608, 629] on span "Resend" at bounding box center [590, 635] width 42 height 12
click at [131, 107] on icon at bounding box center [134, 107] width 12 height 0
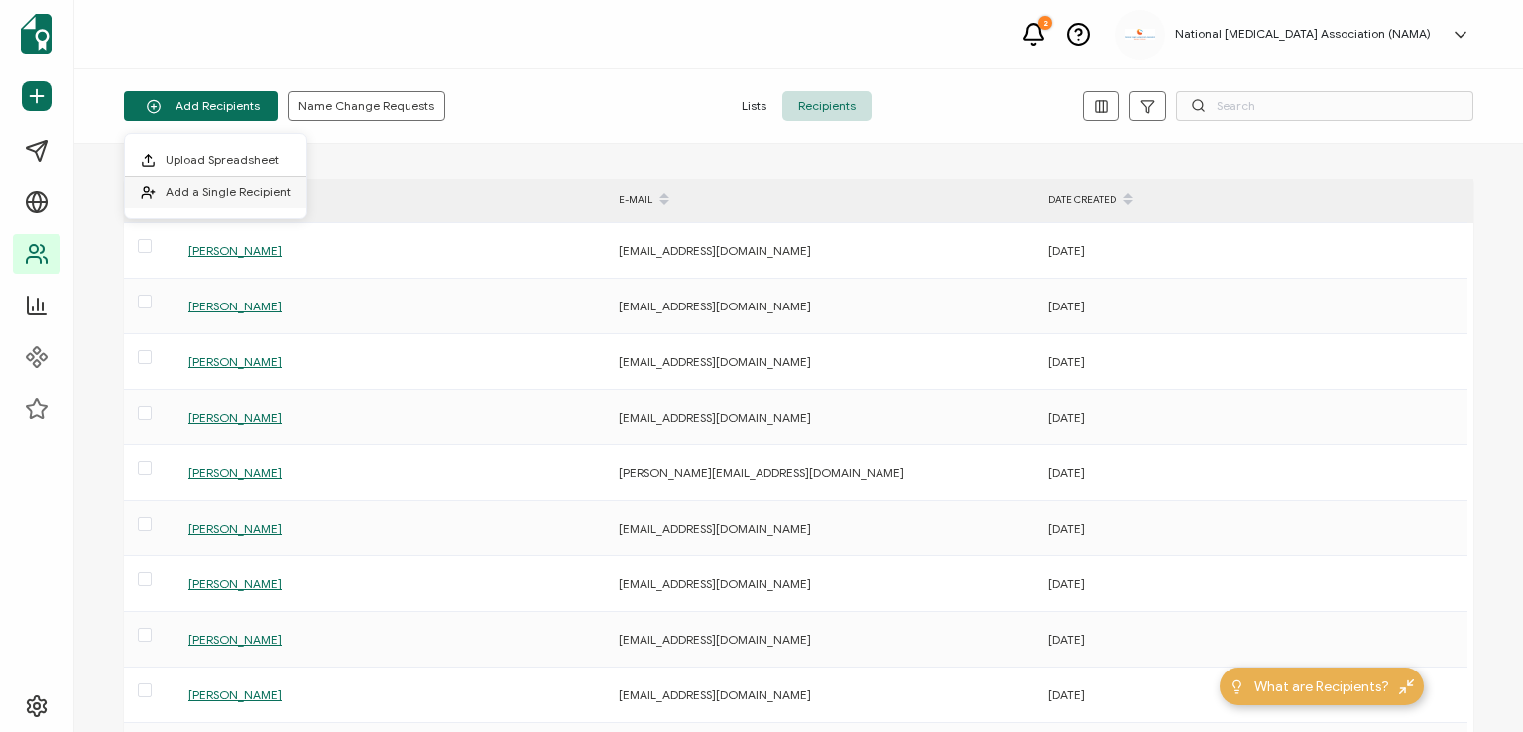
click at [236, 194] on span "Add a Single Recipient" at bounding box center [228, 191] width 125 height 15
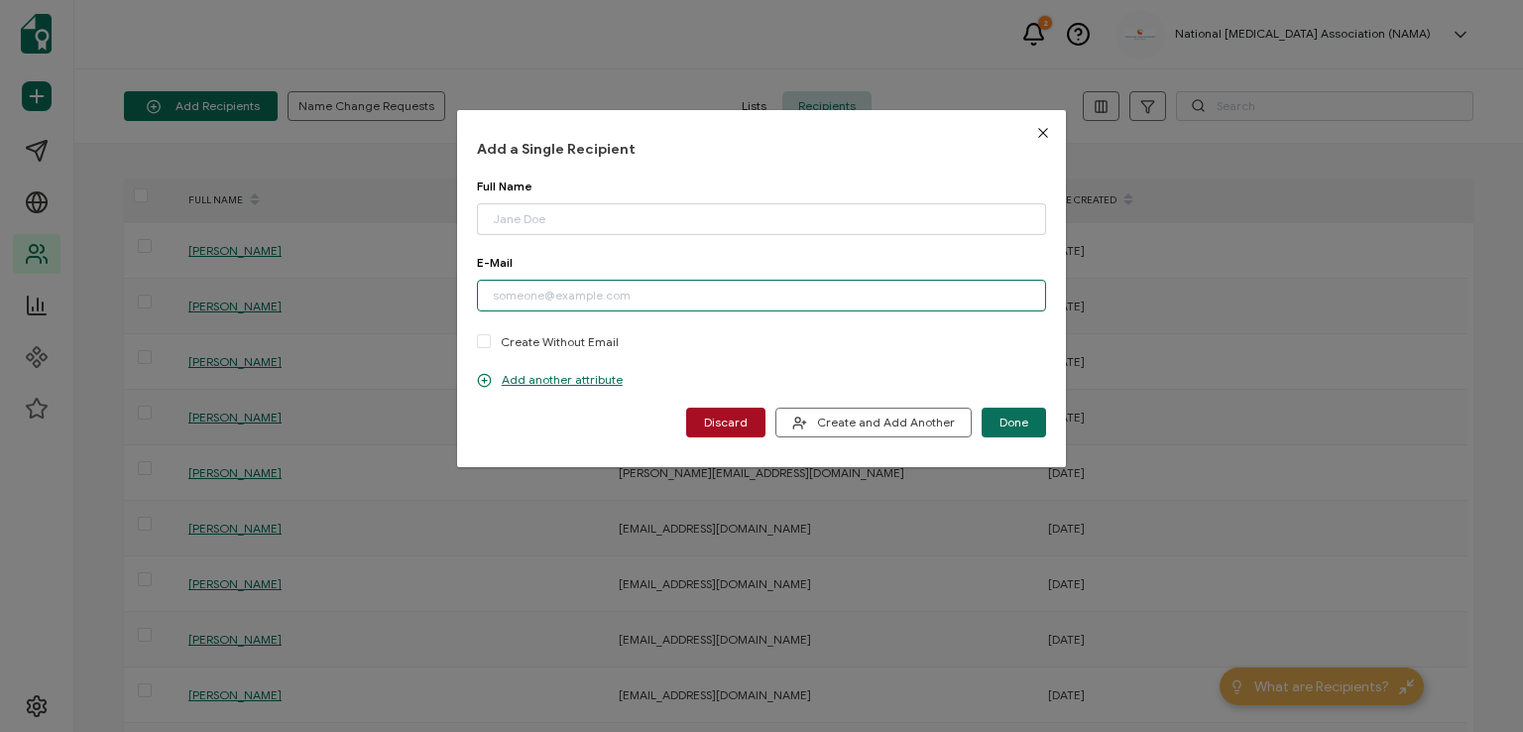
paste input "[EMAIL_ADDRESS][DOMAIN_NAME]"
type input "[EMAIL_ADDRESS][DOMAIN_NAME]"
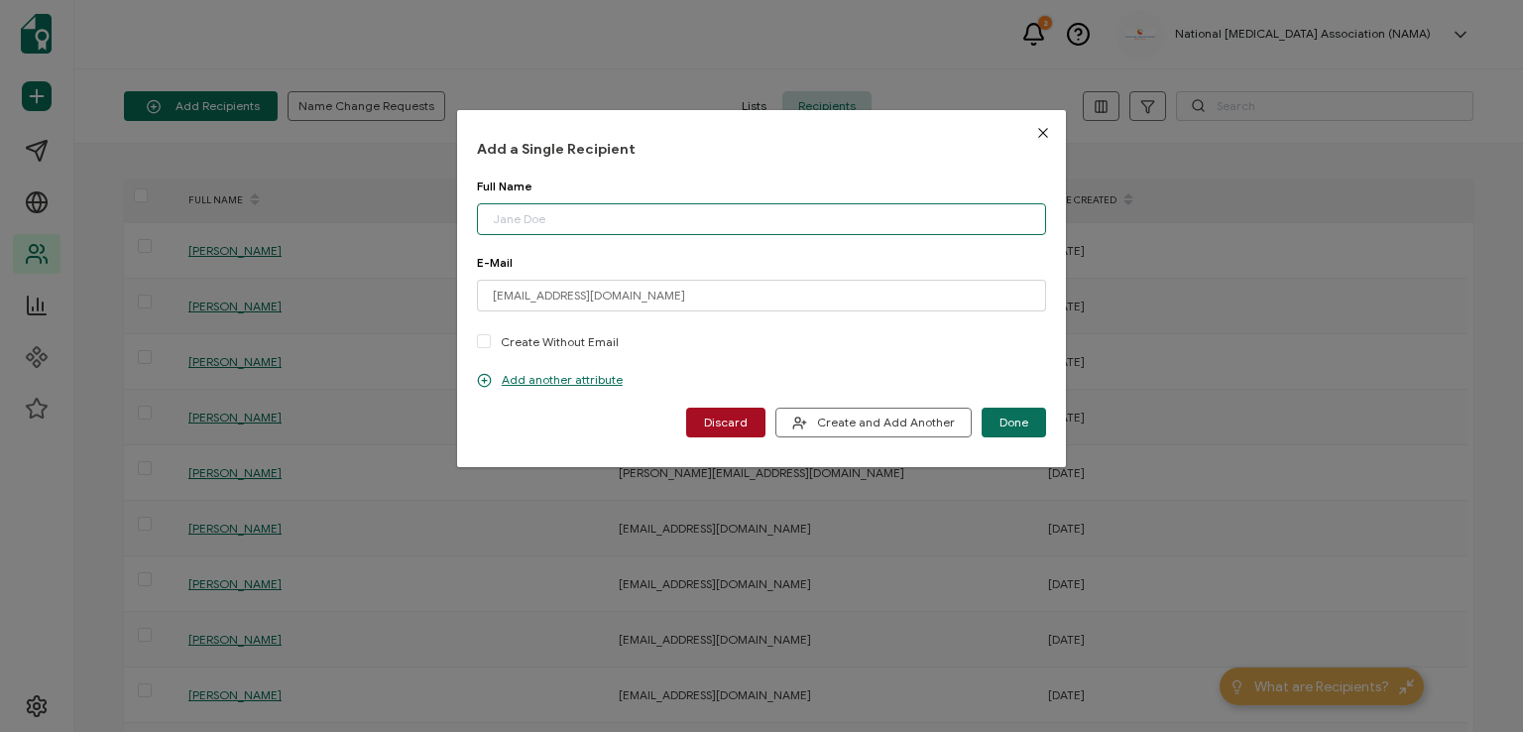
paste input "[PERSON_NAME]"
type input "[PERSON_NAME]"
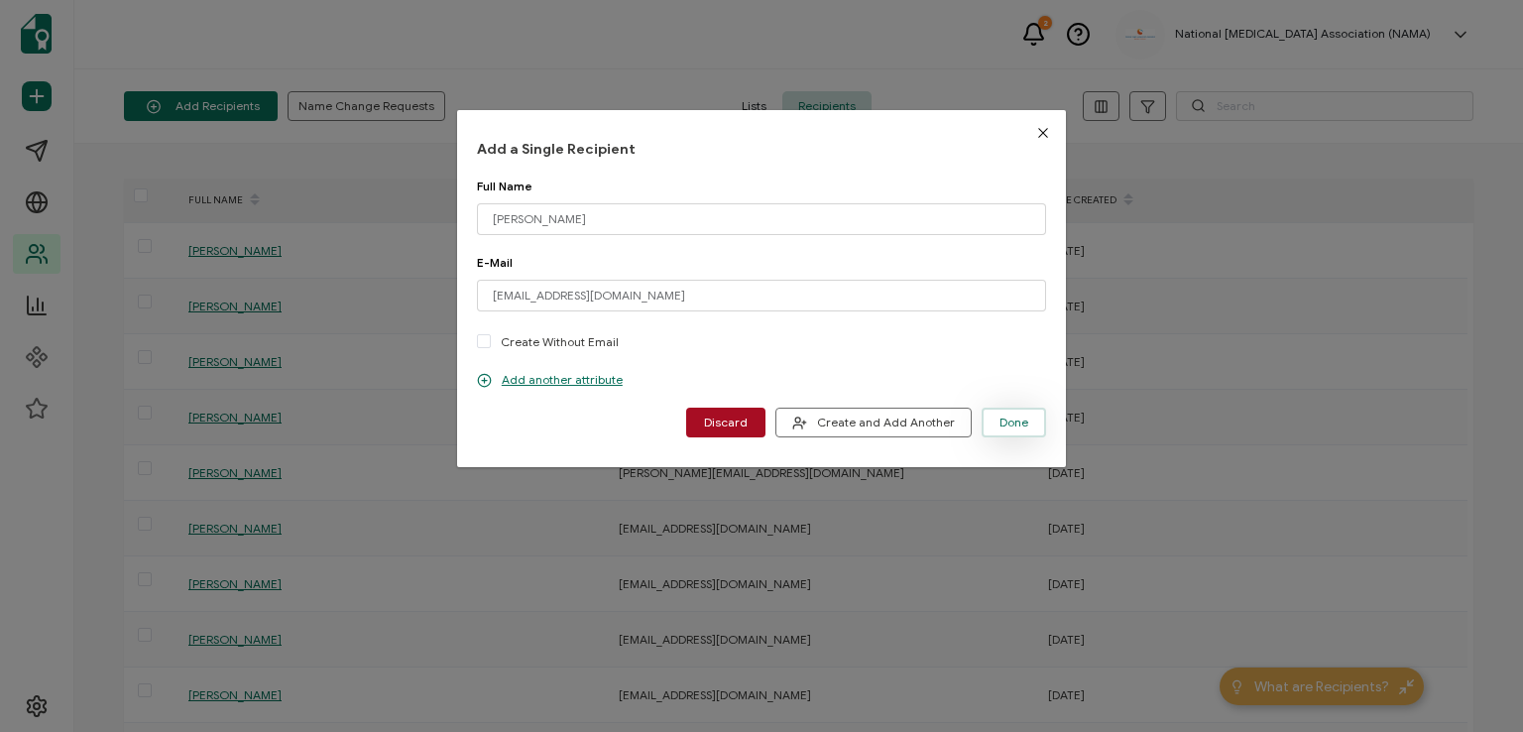
click at [1010, 417] on span "Done" at bounding box center [1013, 422] width 29 height 12
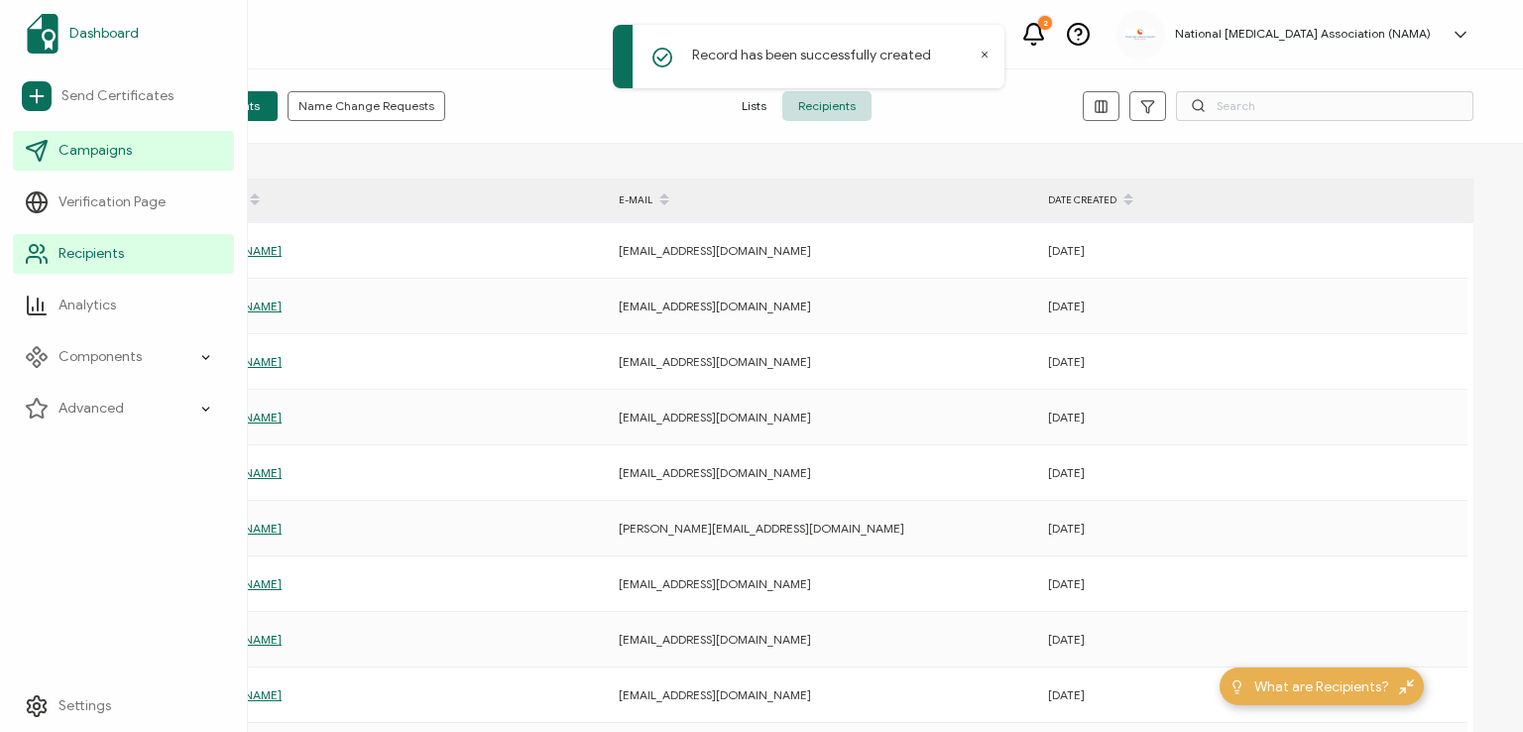
click at [85, 32] on span "Dashboard" at bounding box center [103, 34] width 69 height 20
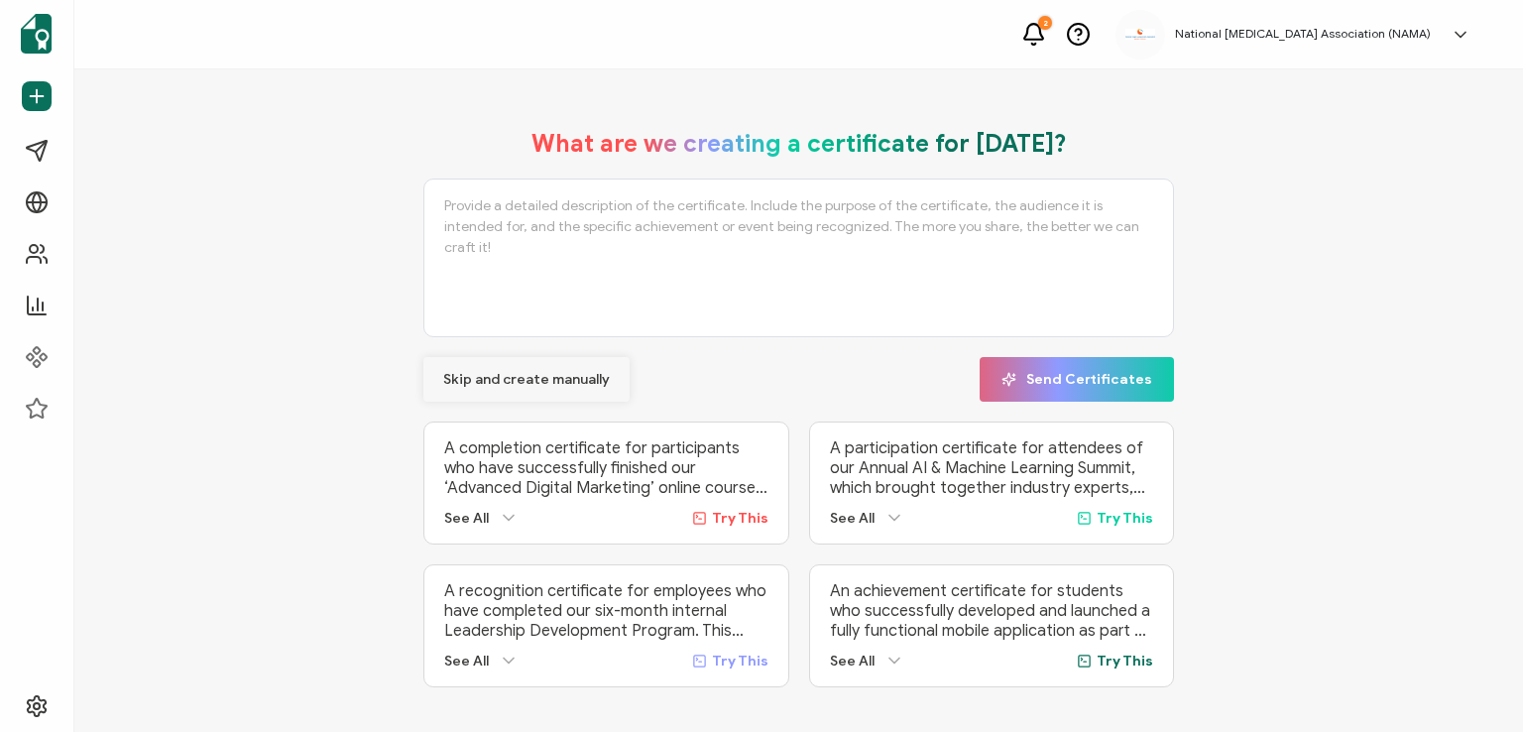
click at [479, 374] on span "Skip and create manually" at bounding box center [526, 380] width 167 height 14
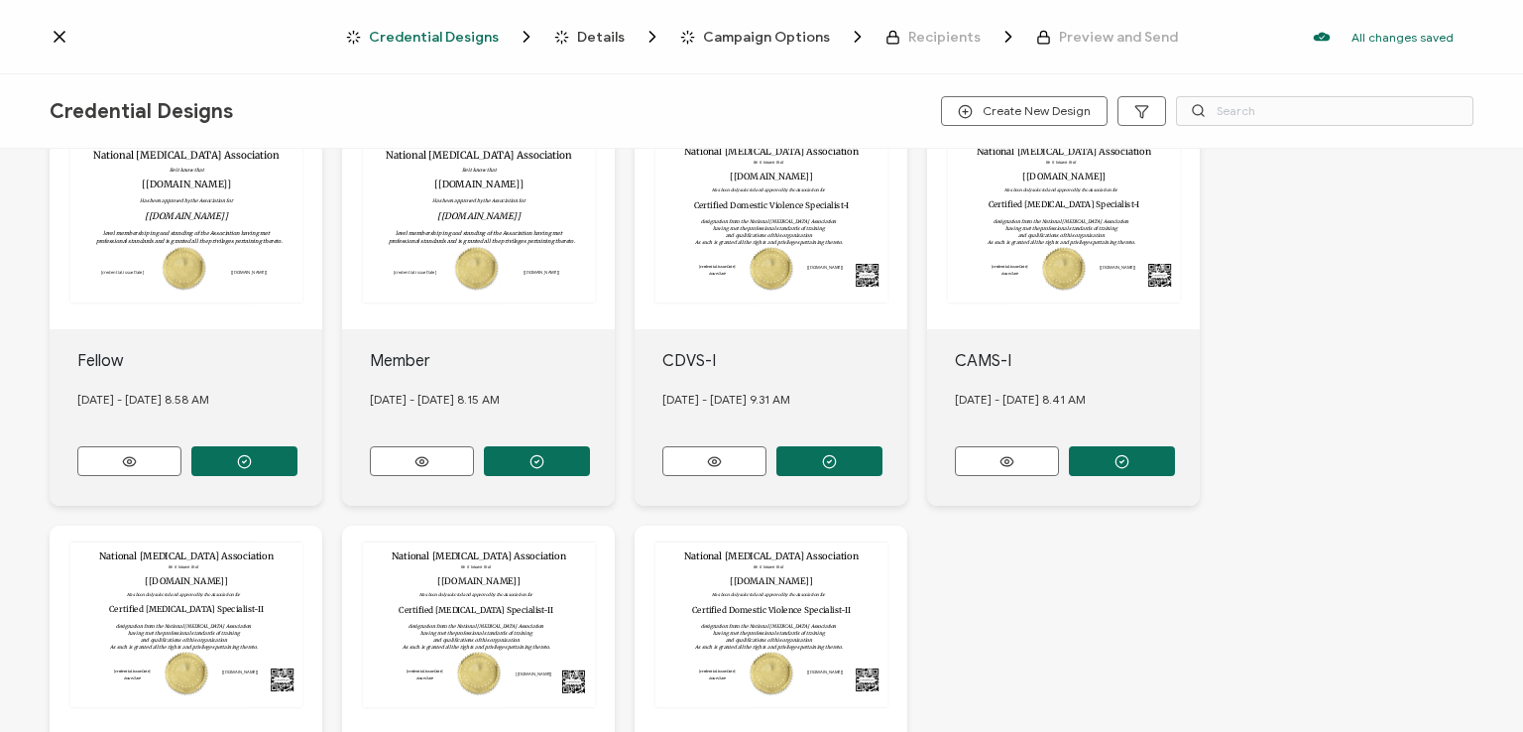
scroll to position [496, 0]
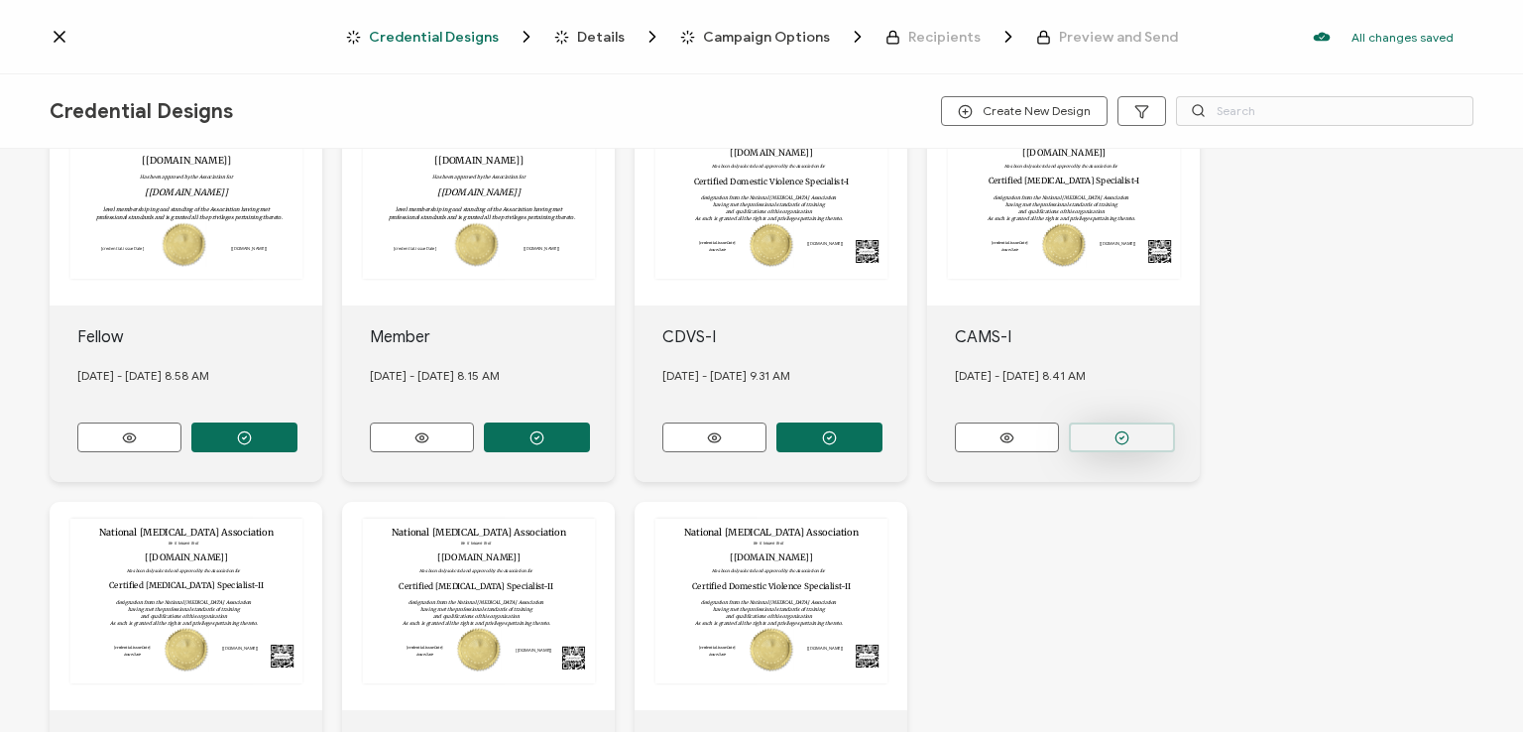
click at [252, 41] on icon "button" at bounding box center [244, 33] width 15 height 15
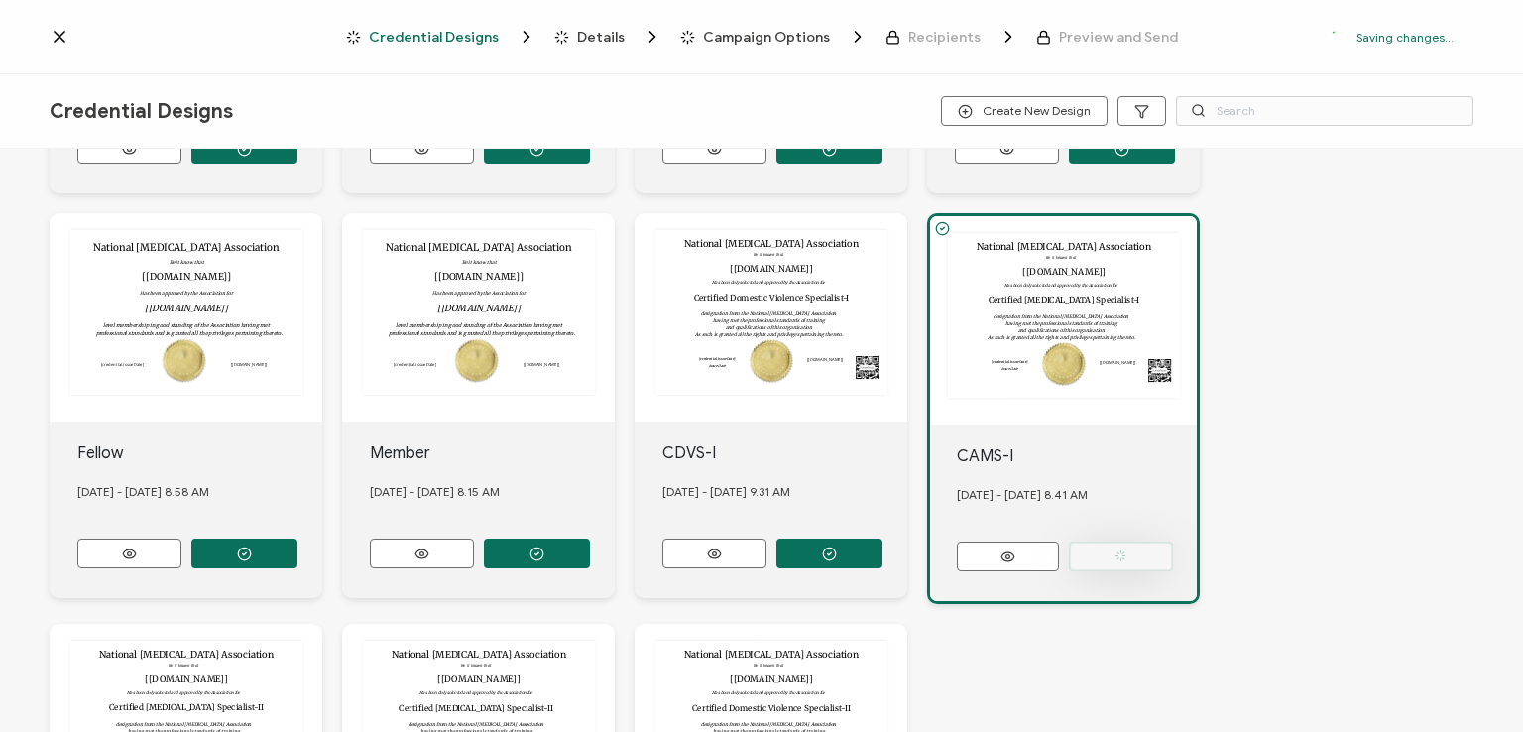
scroll to position [611, 0]
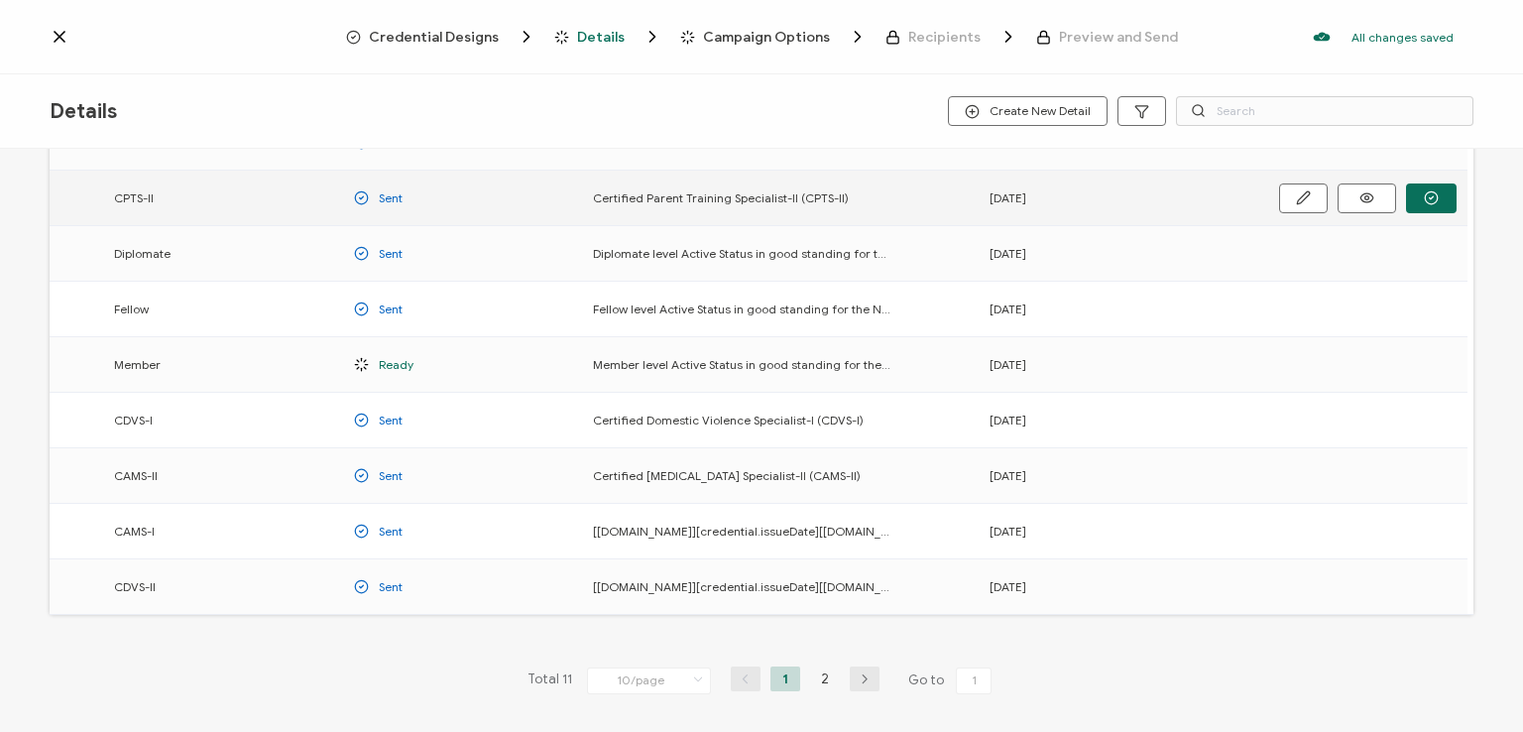
scroll to position [261, 0]
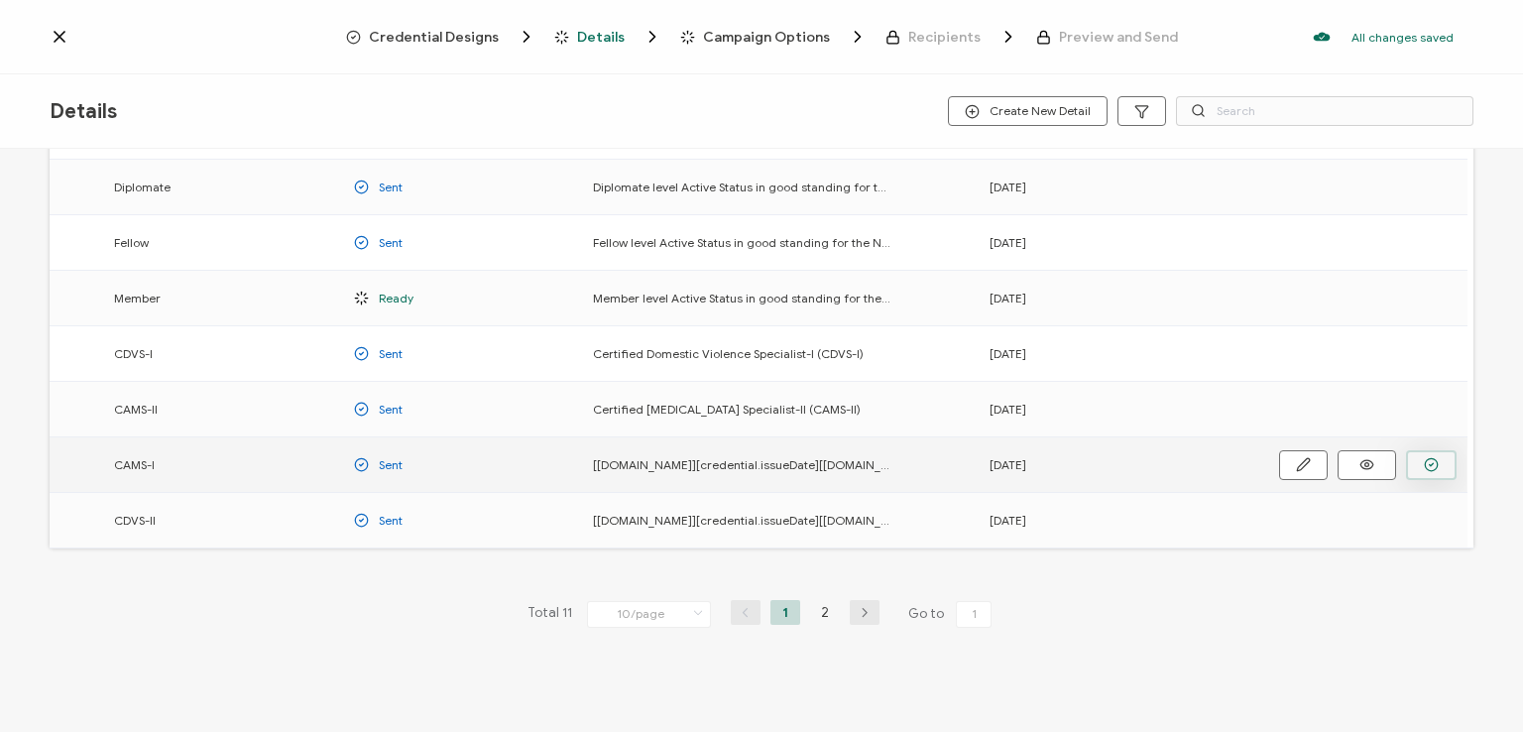
click at [0, 0] on button "button" at bounding box center [0, 0] width 0 height 0
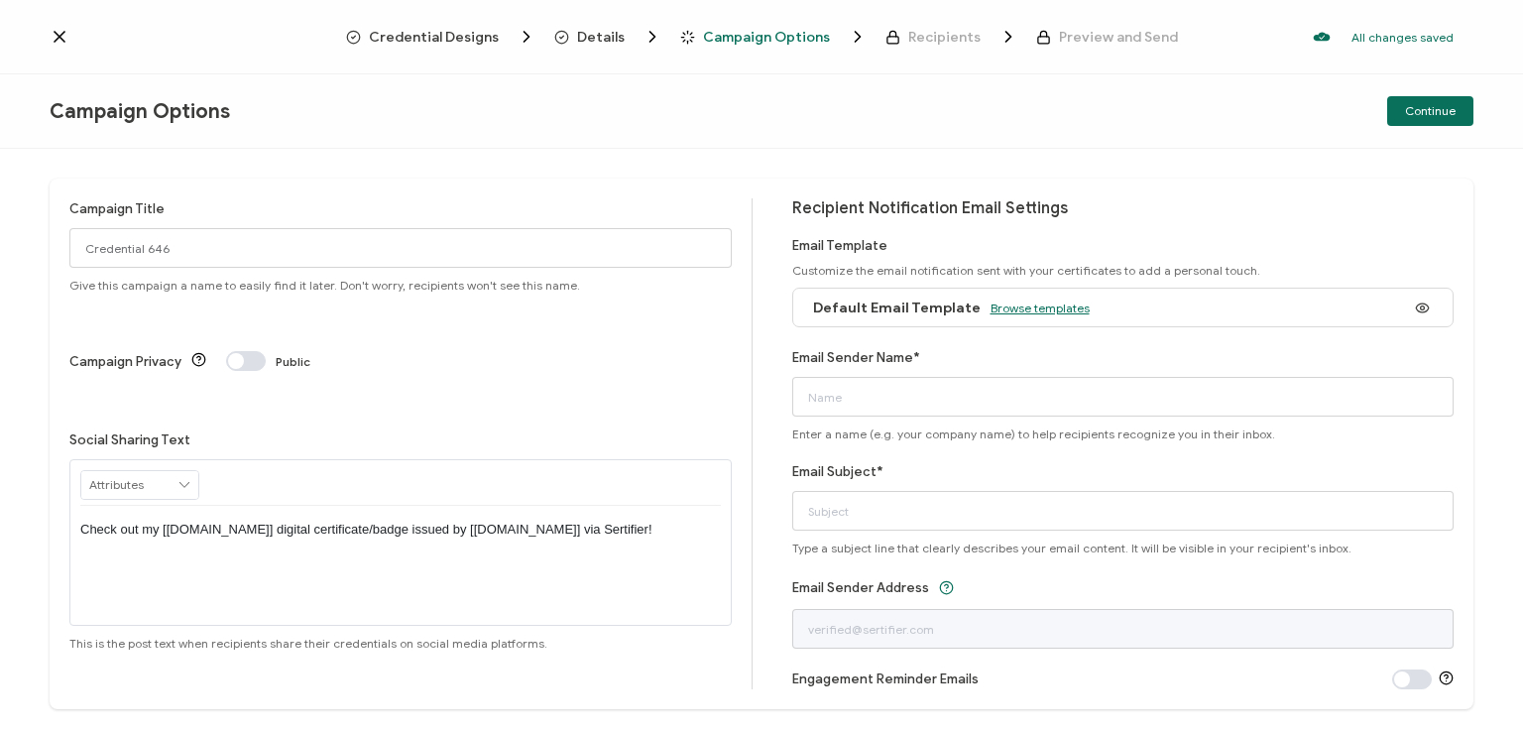
click at [1027, 307] on span "Browse templates" at bounding box center [1039, 307] width 99 height 15
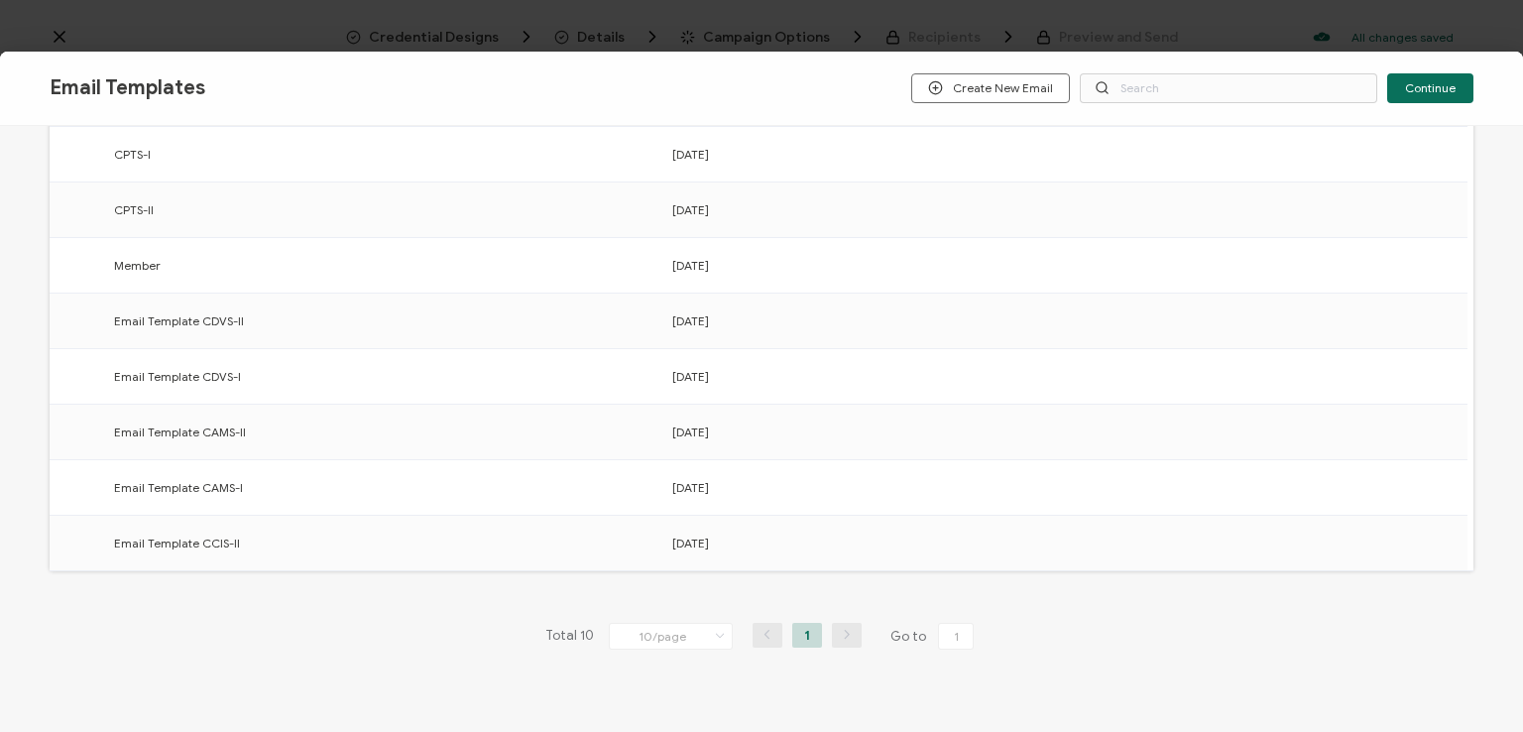
scroll to position [308, 0]
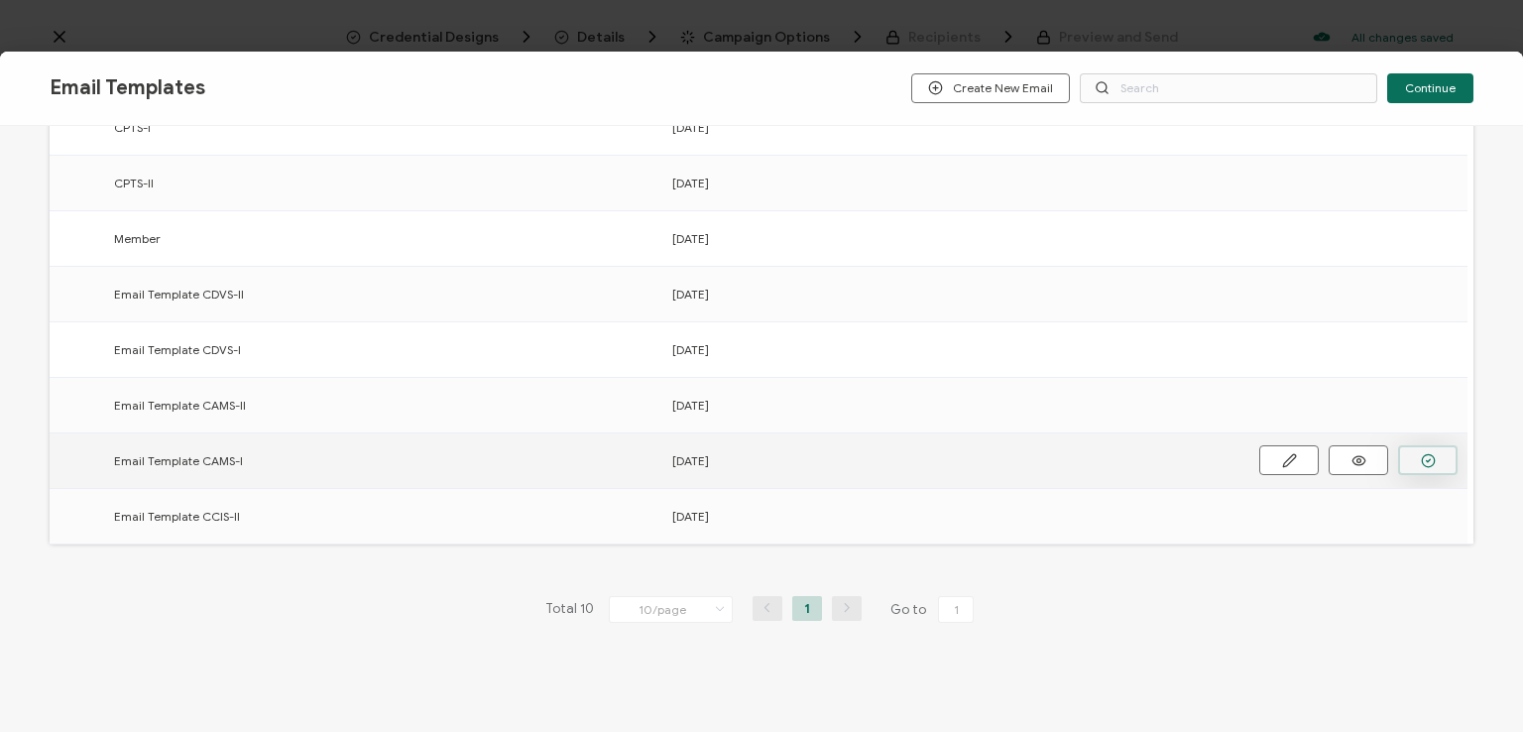
click at [0, 0] on button "button" at bounding box center [0, 0] width 0 height 0
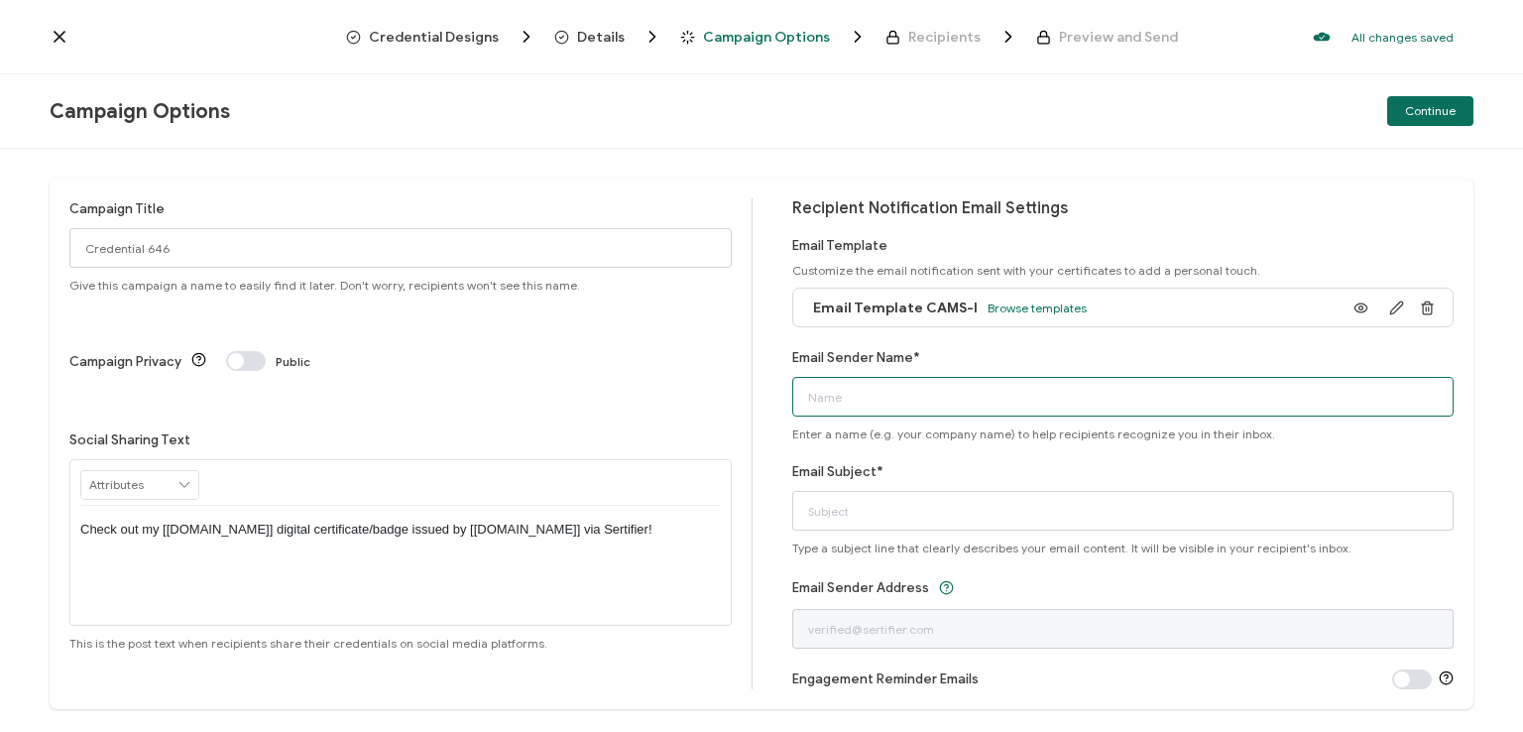
click at [1068, 392] on input "Email Sender Name*" at bounding box center [1123, 397] width 662 height 40
type input "National [MEDICAL_DATA] Association"
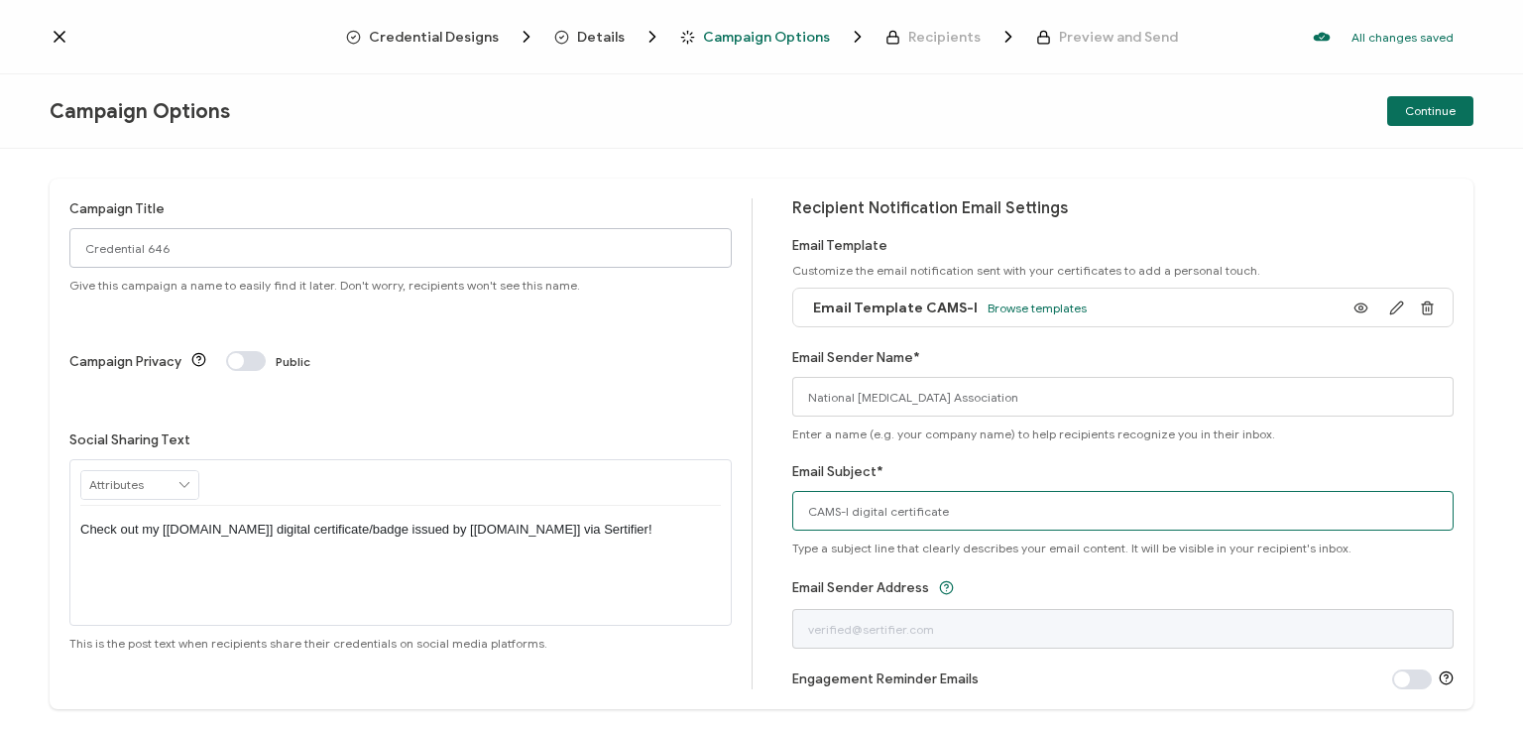
type input "CAMS-I digital certificate"
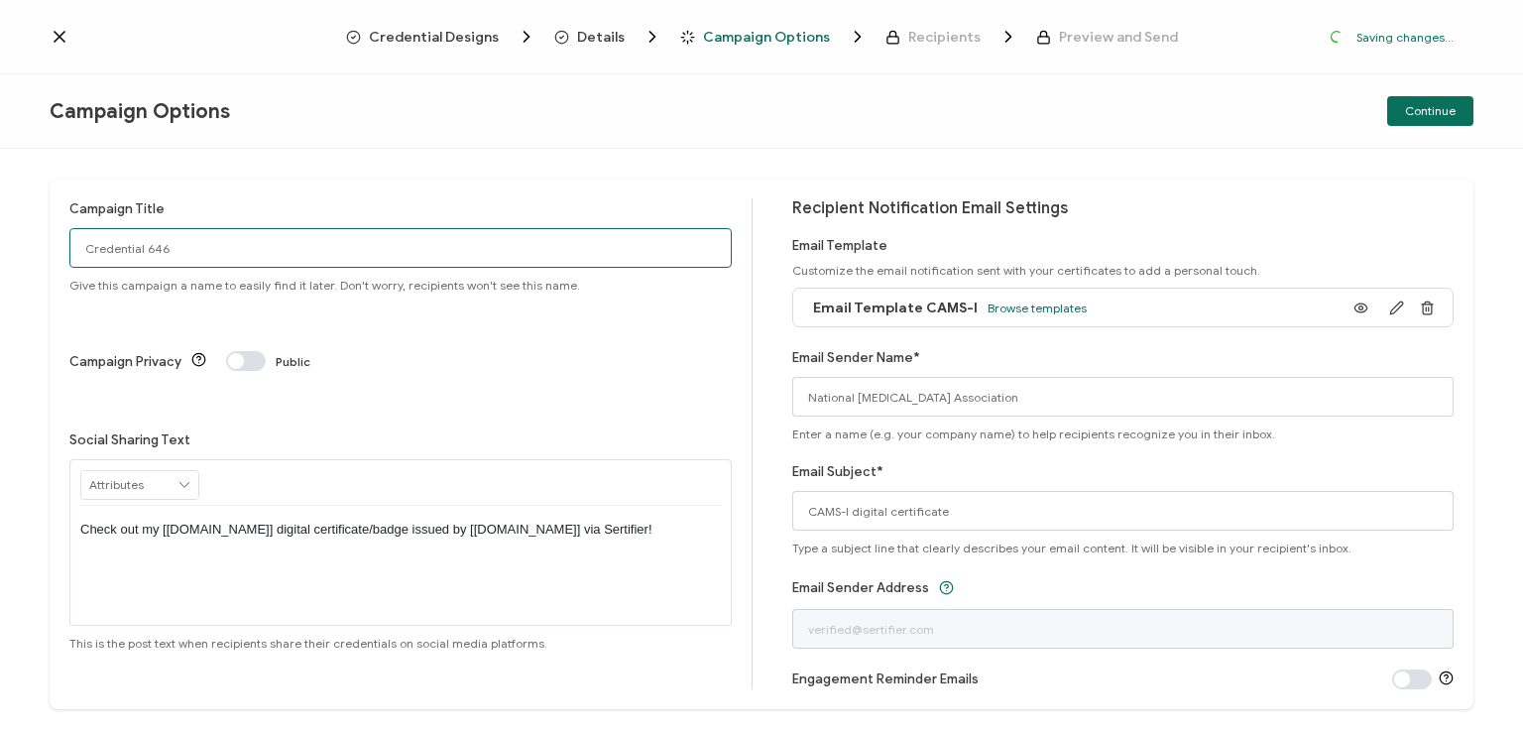
drag, startPoint x: 174, startPoint y: 248, endPoint x: 36, endPoint y: 254, distance: 138.9
click at [36, 254] on div "Campaign Title Credential 646 Give this campaign a name to easily find it later…" at bounding box center [761, 440] width 1523 height 583
type input "CAMS-I 1 - [DATE]"
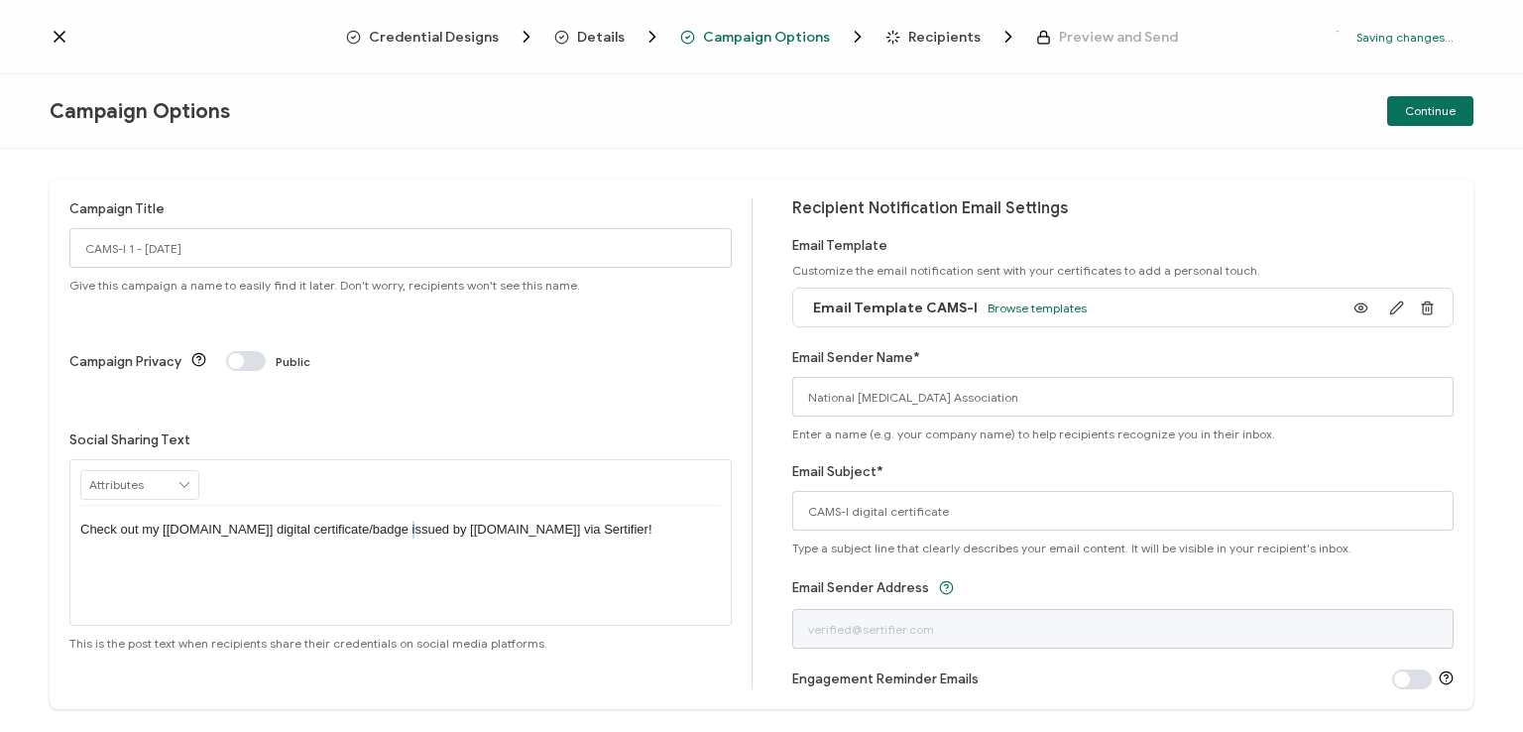
click at [393, 521] on p "Check out my [[DOMAIN_NAME]] digital certificate/badge issued by [[DOMAIN_NAME]…" at bounding box center [400, 530] width 640 height 18
click at [754, 244] on div "Campaign Title CAMS-I 1 - [DATE] Give this campaign a name to easily find it la…" at bounding box center [762, 443] width 1424 height 530
click at [1280, 124] on div "Continue" at bounding box center [1235, 111] width 475 height 30
click at [1420, 112] on span "Continue" at bounding box center [1430, 111] width 51 height 12
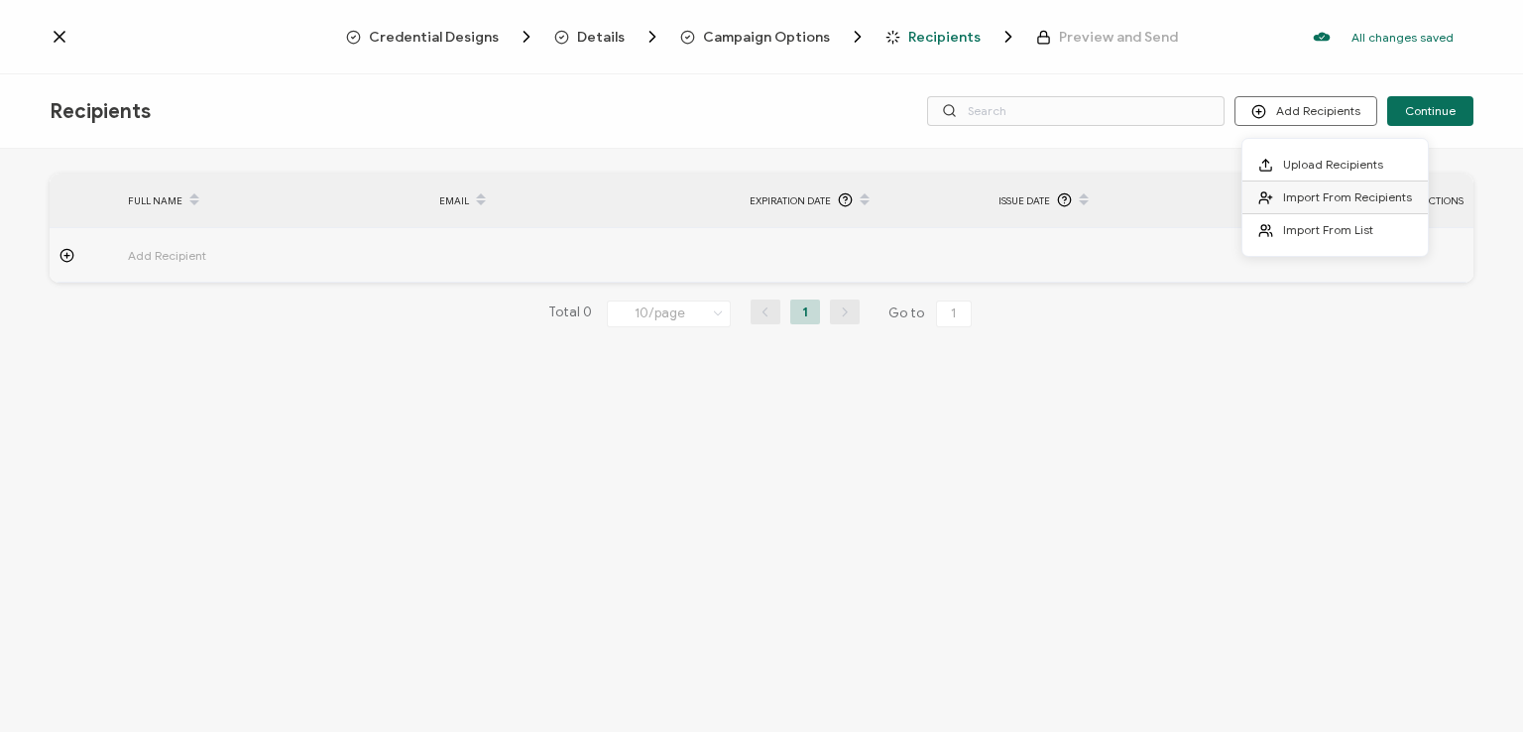
click at [1321, 194] on span "Import From Recipients" at bounding box center [1347, 196] width 129 height 15
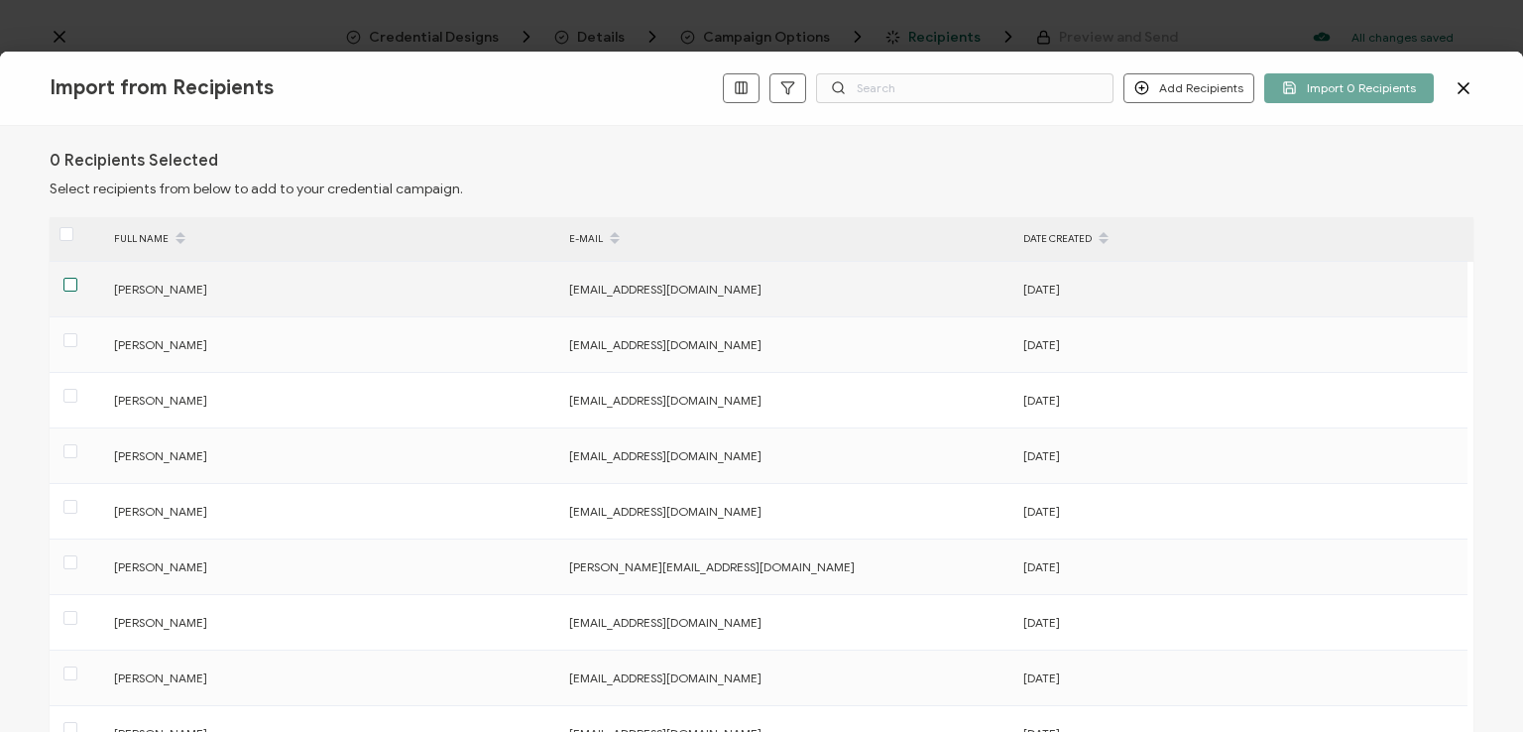
click at [71, 288] on span at bounding box center [70, 285] width 14 height 14
click at [77, 278] on input "checkbox" at bounding box center [77, 278] width 0 height 0
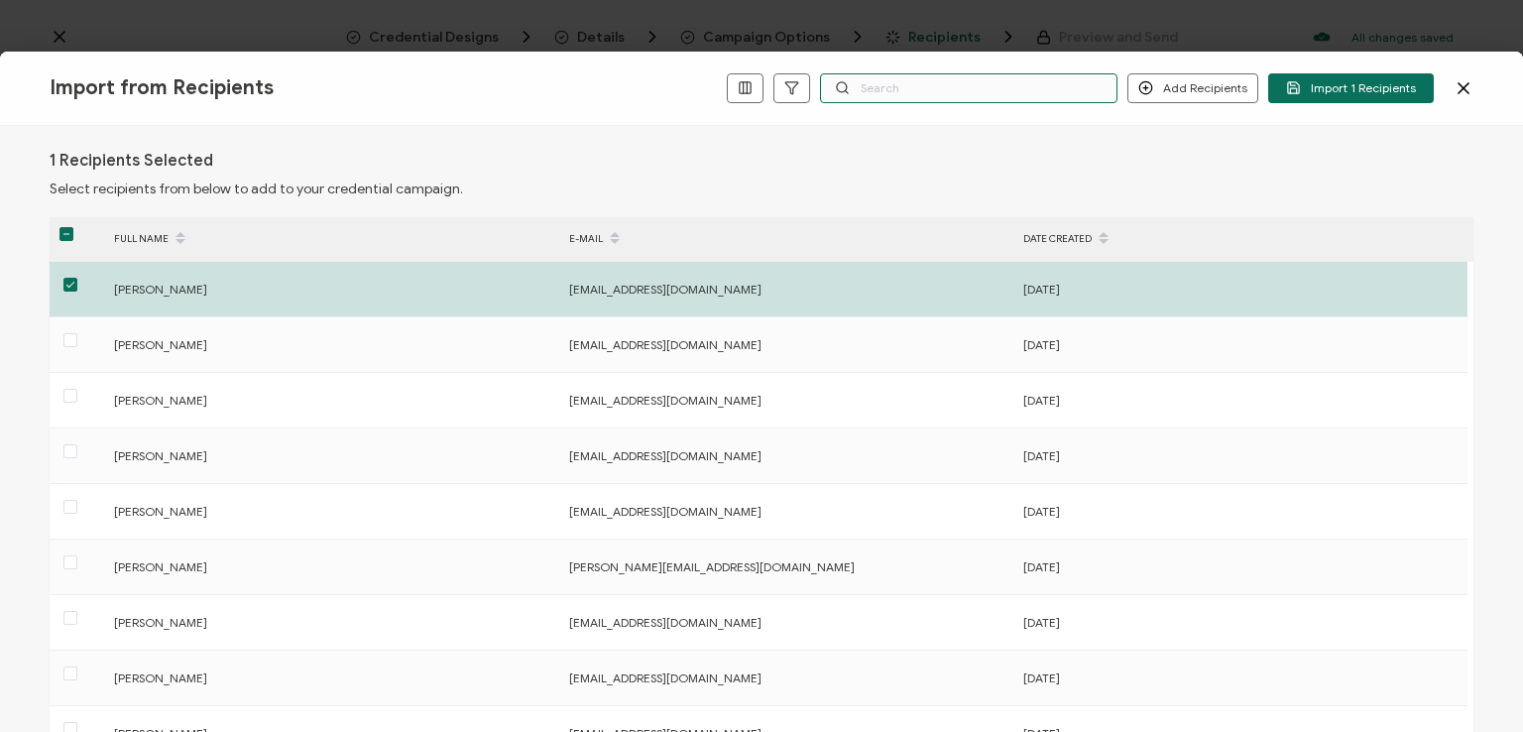
click at [964, 81] on input "text" at bounding box center [968, 88] width 297 height 30
click at [1092, 124] on div "Import from Recipients Add Recipients Add a Single Recipient Import 1 Recipients" at bounding box center [761, 89] width 1523 height 74
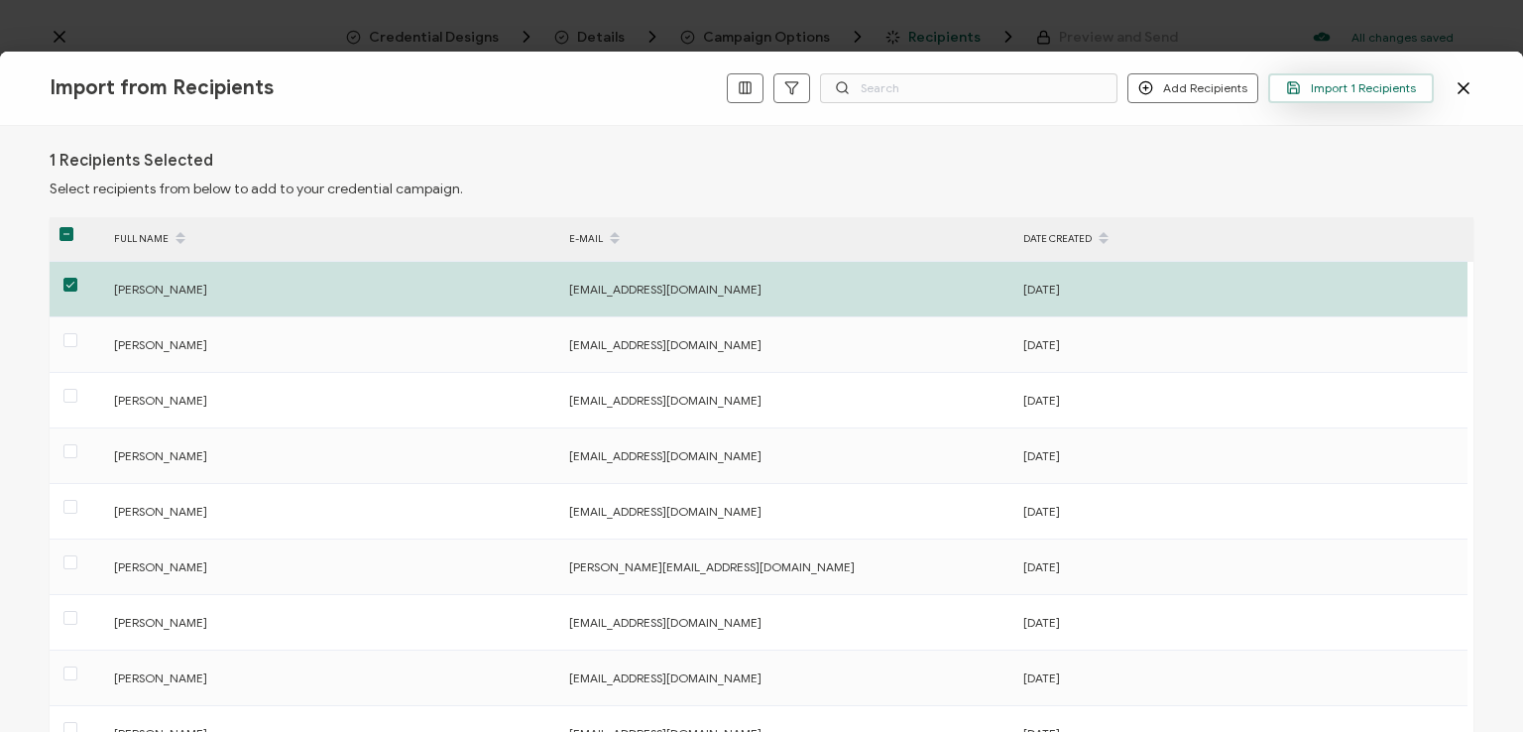
click at [1338, 83] on span "Import 1 Recipients" at bounding box center [1351, 87] width 130 height 15
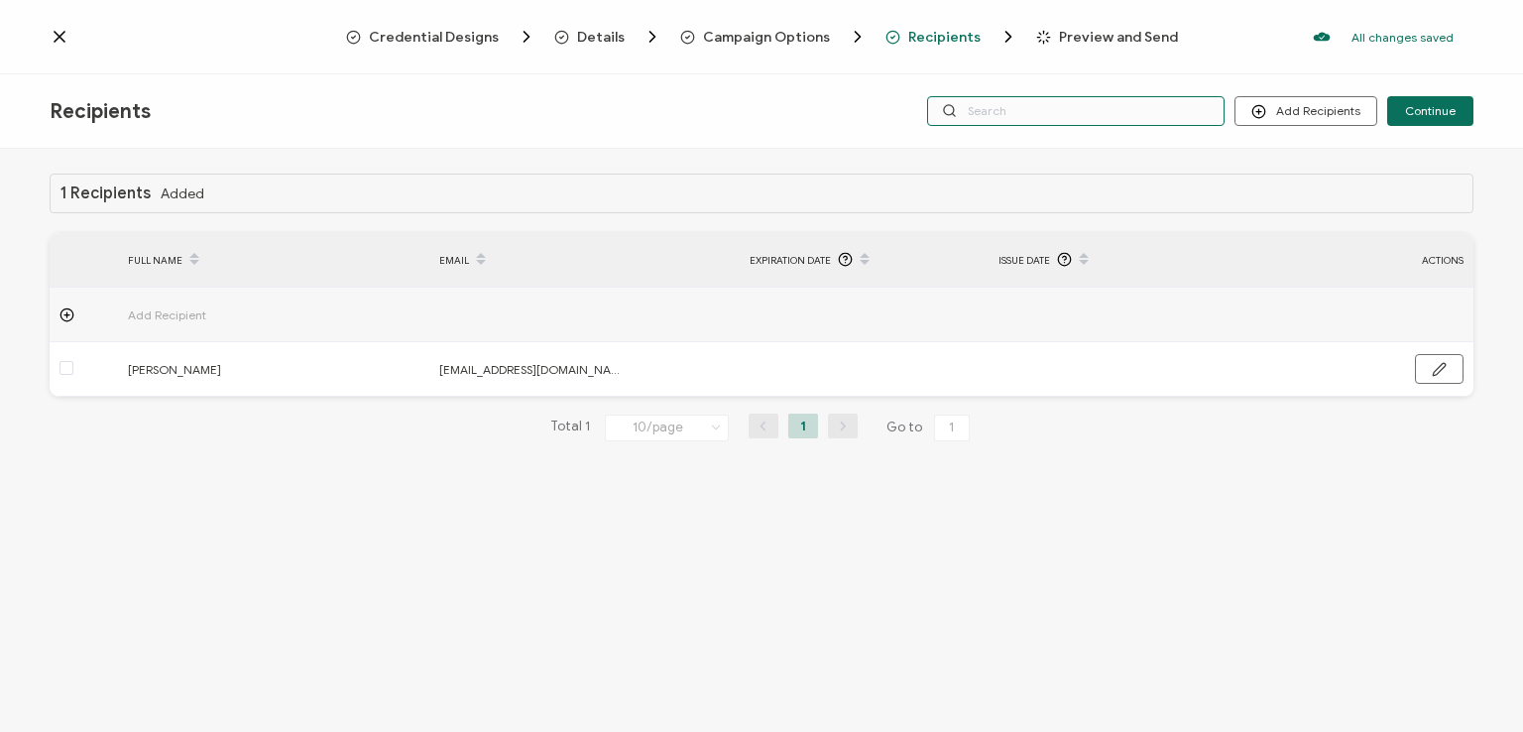
click at [1027, 109] on input "text" at bounding box center [1075, 111] width 297 height 30
click at [1038, 74] on div "Recipients Add Recipients Upload Recipients Import From Recipients Import From …" at bounding box center [761, 111] width 1523 height 74
click at [1051, 142] on div "Recipients Add Recipients Upload Recipients Import From Recipients Import From …" at bounding box center [761, 111] width 1523 height 74
click at [1048, 116] on input "text" at bounding box center [1075, 111] width 297 height 30
click at [1066, 158] on div "1 Recipients Added FULL NAME EMAIL Expiration Date Issue Date ACTIONS Add Recip…" at bounding box center [761, 443] width 1523 height 588
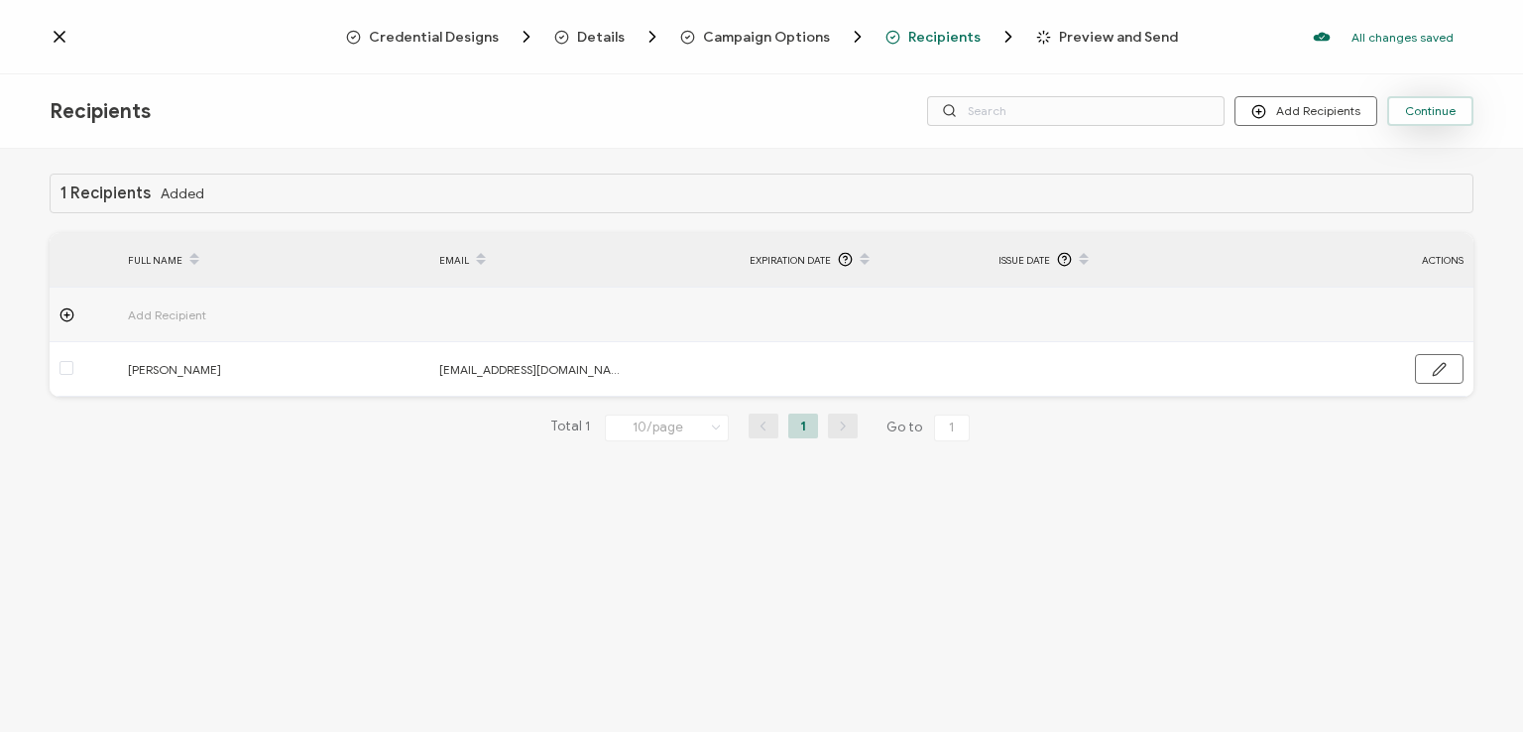
click at [1419, 109] on span "Continue" at bounding box center [1430, 111] width 51 height 12
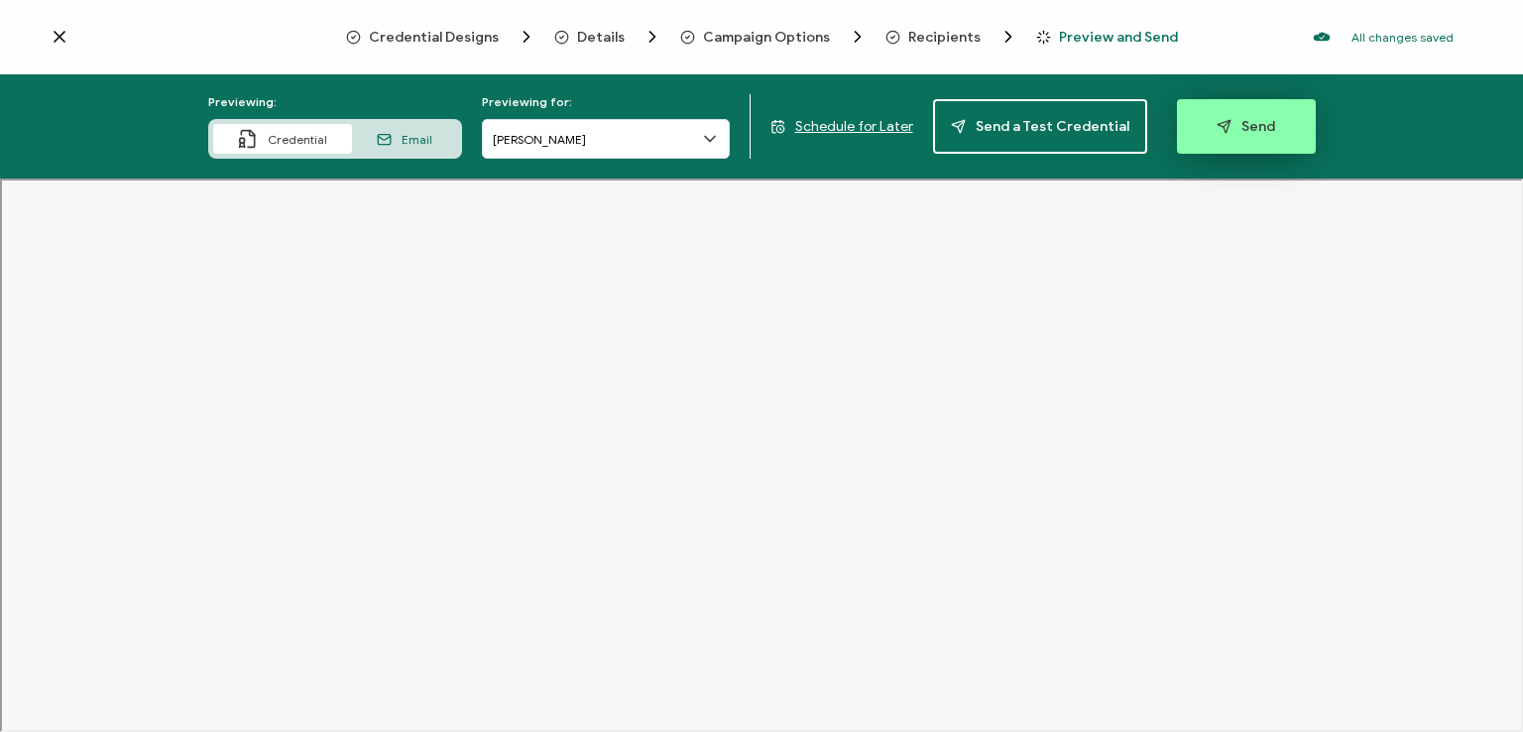
click at [1241, 126] on span "Send" at bounding box center [1246, 126] width 58 height 15
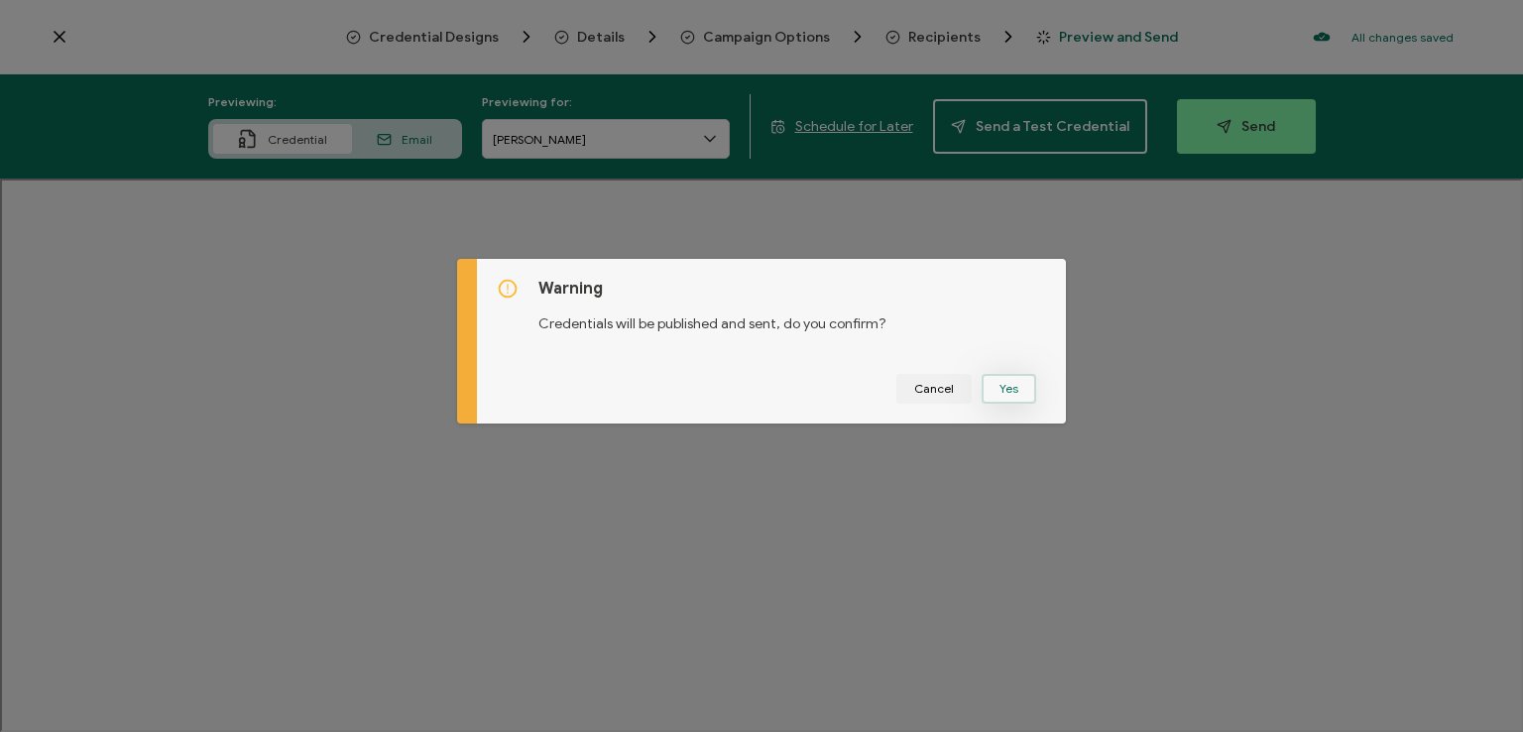
click at [1004, 393] on button "Yes" at bounding box center [1009, 389] width 55 height 30
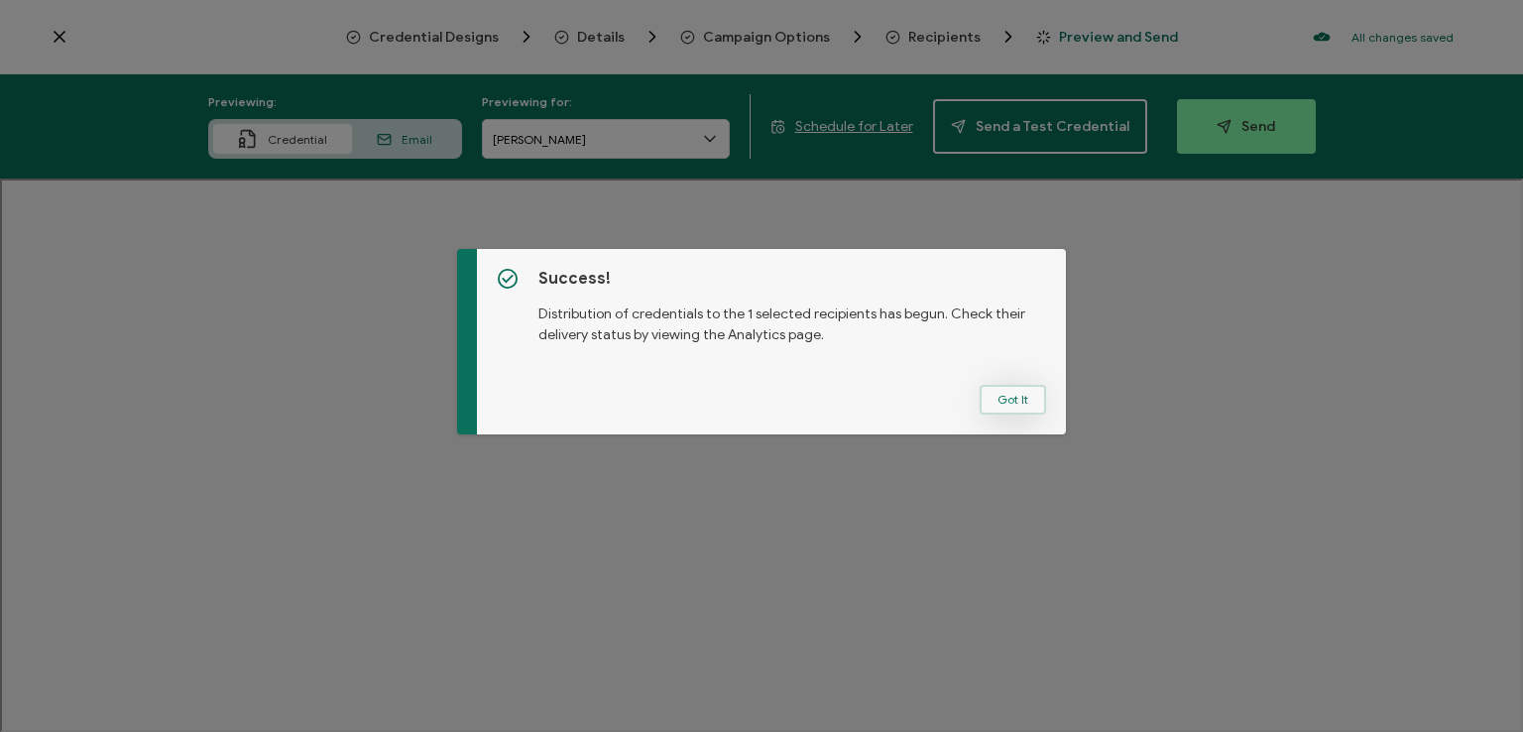
click at [995, 394] on button "Got It" at bounding box center [1013, 400] width 66 height 30
